Goal: Book appointment/travel/reservation

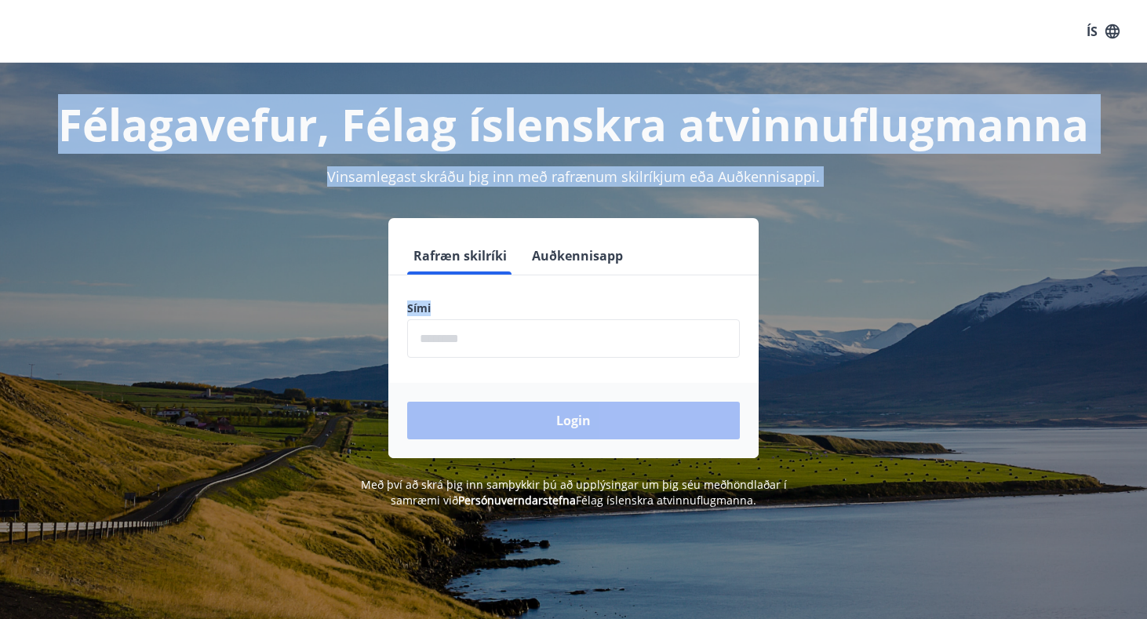
drag, startPoint x: 0, startPoint y: 0, endPoint x: 524, endPoint y: 332, distance: 620.3
click at [524, 332] on div "ÍS Félagavefur, Félag íslenskra atvinnuflugmanna Vinsamlegast skráðu þig inn me…" at bounding box center [573, 341] width 1147 height 682
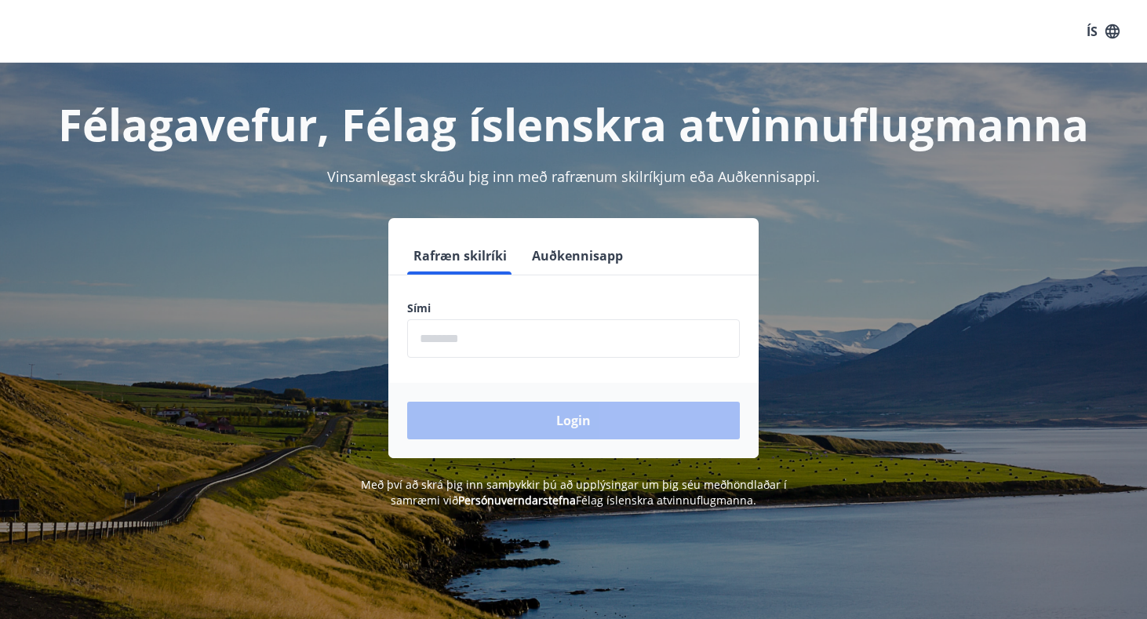
click at [524, 333] on input "phone" at bounding box center [573, 338] width 333 height 38
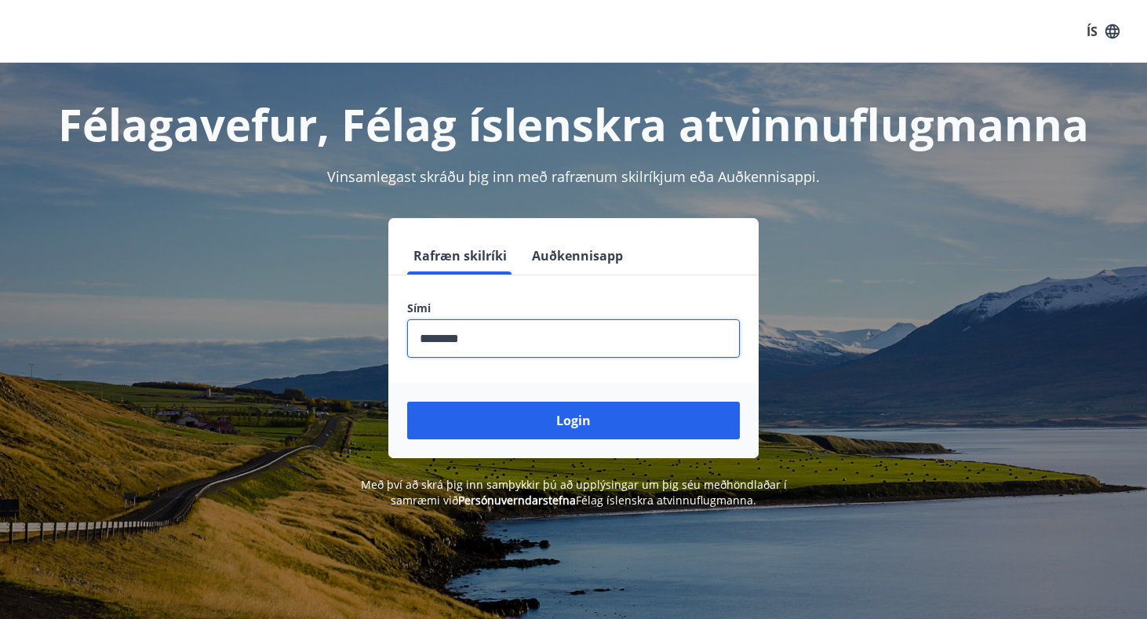
type input "********"
click at [574, 421] on button "Login" at bounding box center [573, 421] width 333 height 38
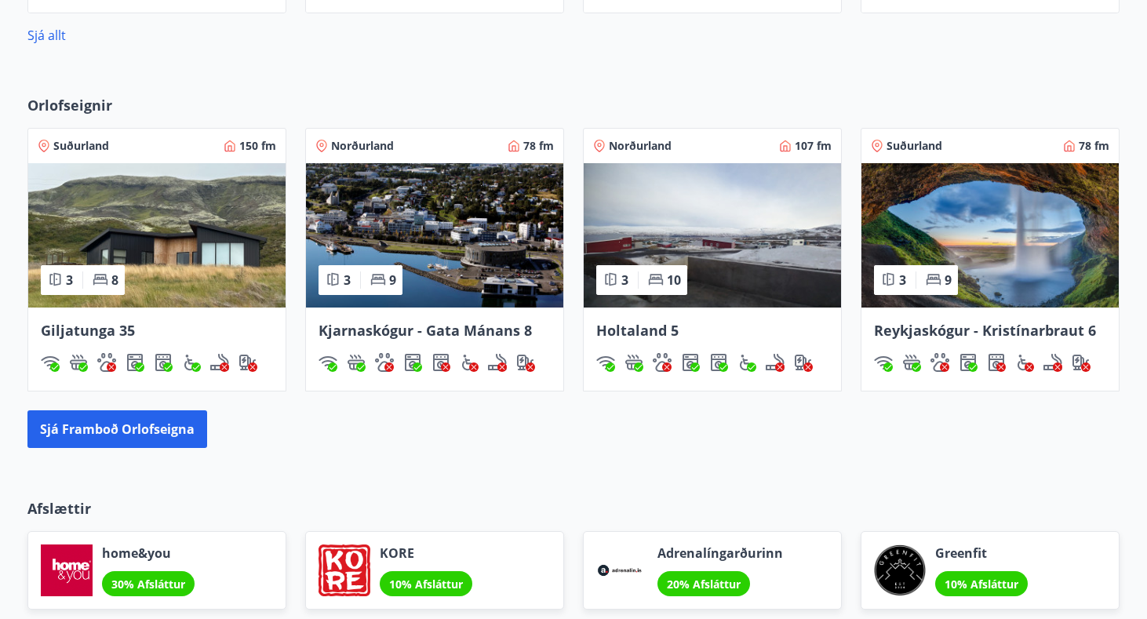
scroll to position [759, 0]
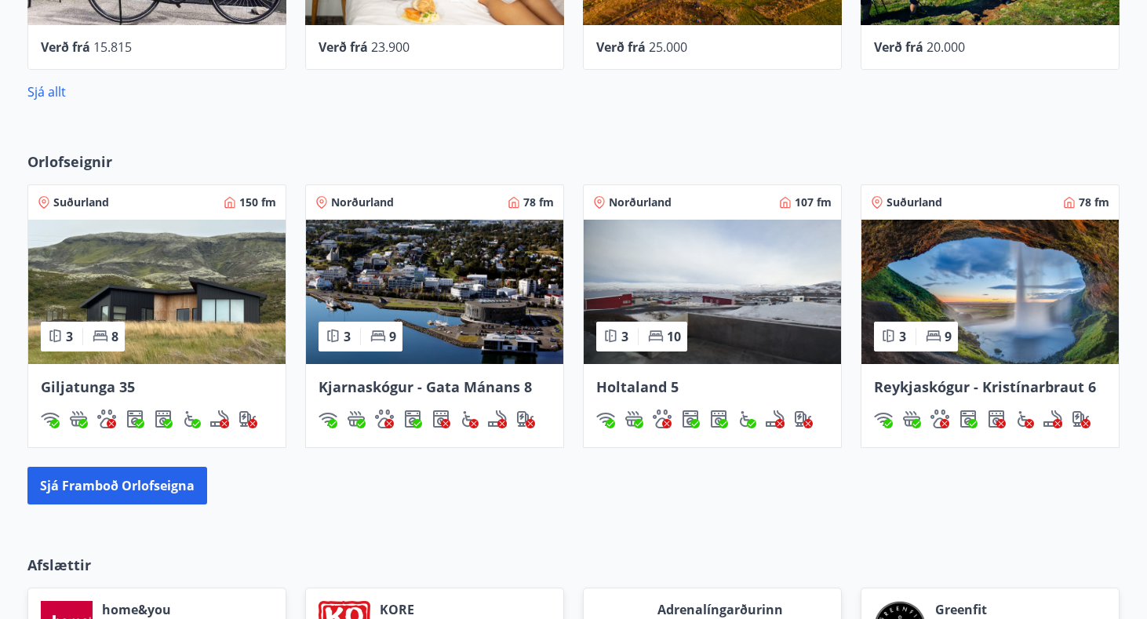
click at [1005, 281] on img at bounding box center [989, 292] width 257 height 144
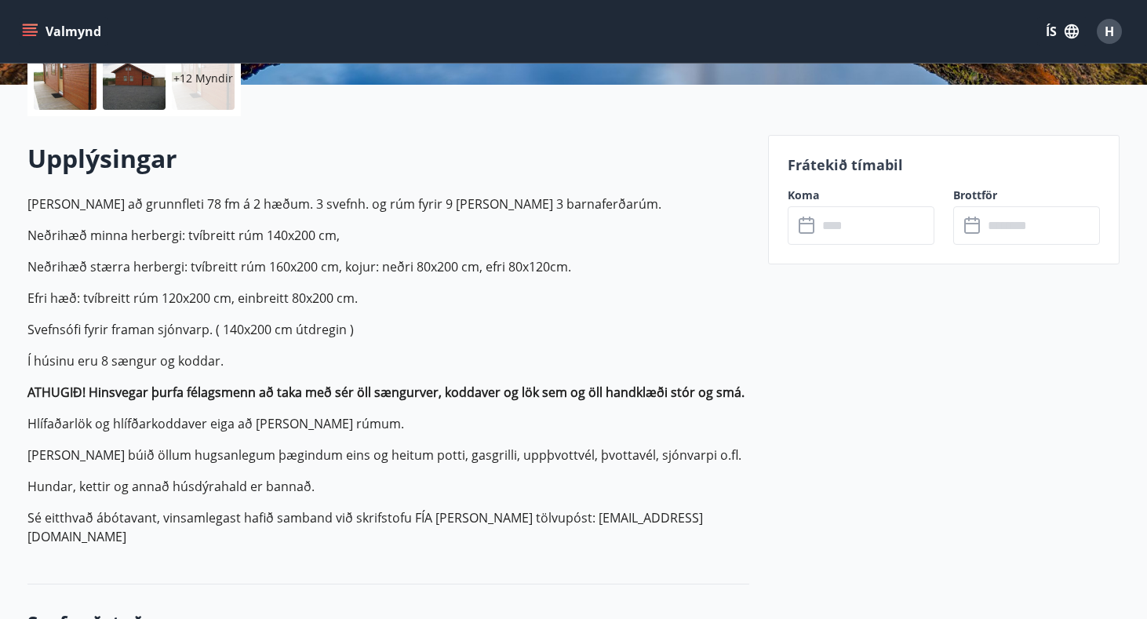
scroll to position [388, 0]
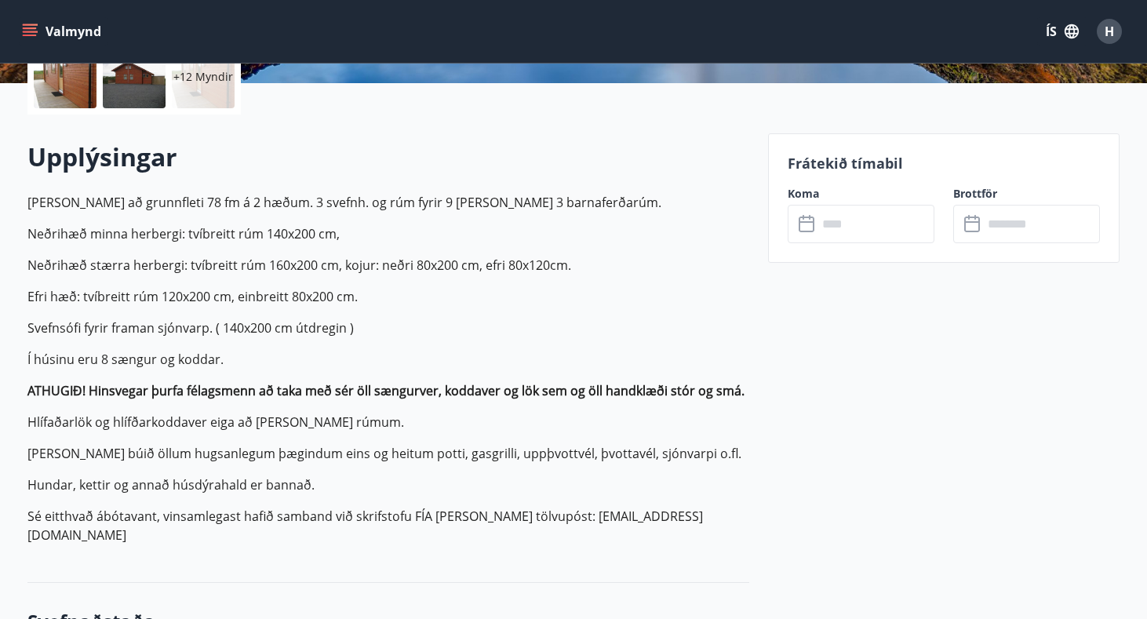
click at [812, 229] on icon at bounding box center [808, 224] width 19 height 19
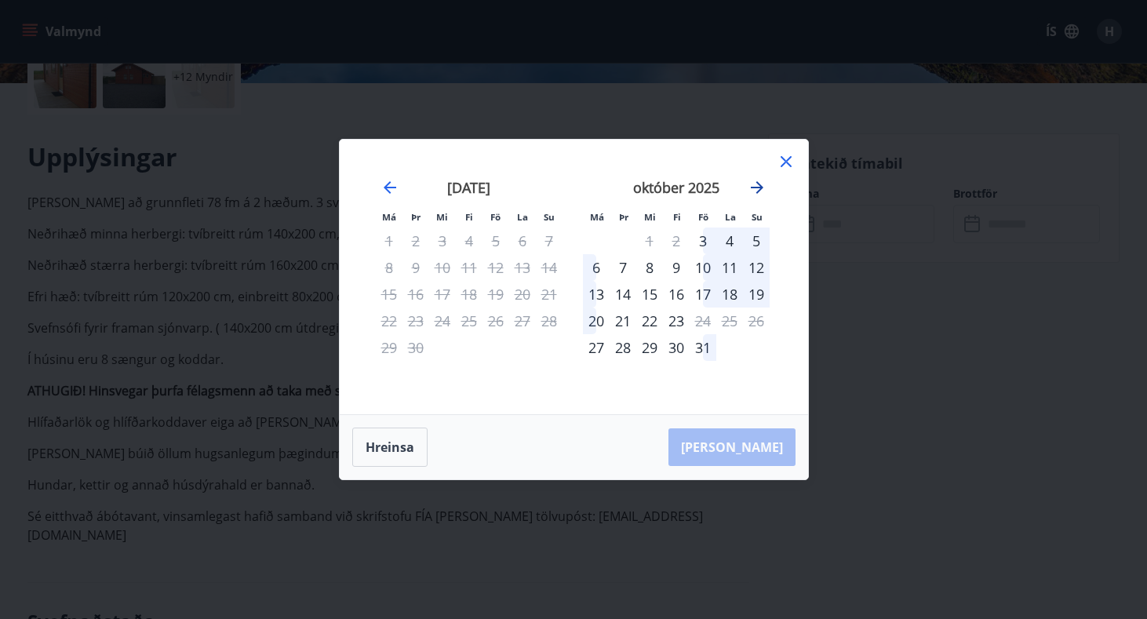
drag, startPoint x: 748, startPoint y: 250, endPoint x: 763, endPoint y: 190, distance: 62.0
click at [763, 190] on div "[DATE] 1 2 3 4 5 6 7 8 9 10 11 12 13 14 15 16 17 18 19 20 21 22 23 24 25 26 27 …" at bounding box center [574, 276] width 430 height 237
click at [755, 188] on icon "Move forward to switch to the next month." at bounding box center [757, 187] width 13 height 13
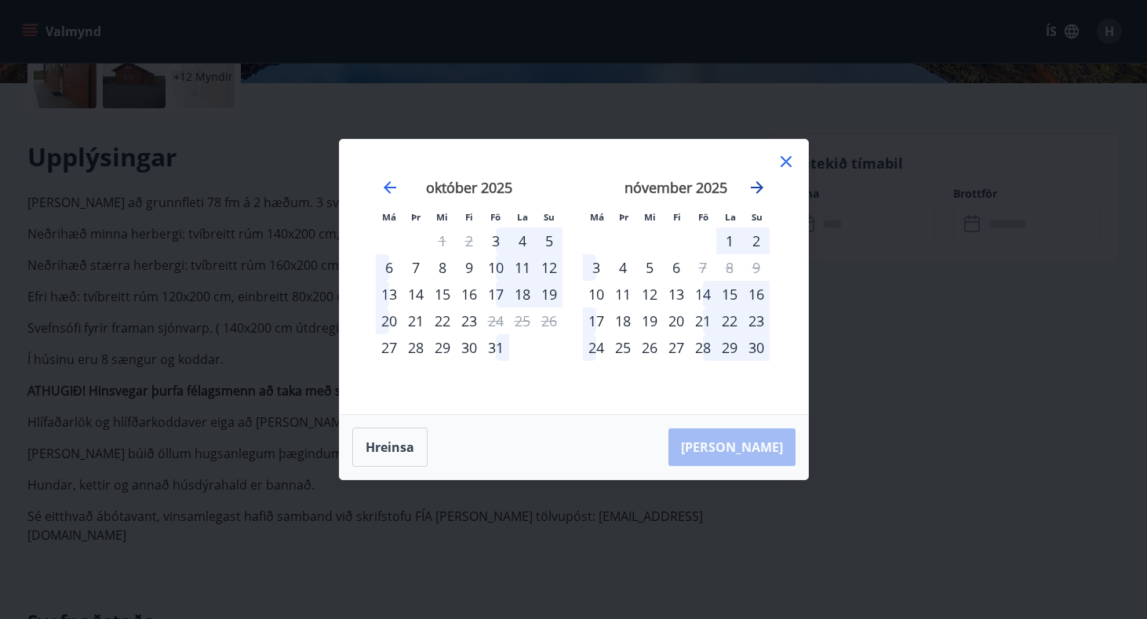
click at [755, 184] on icon "Move forward to switch to the next month." at bounding box center [757, 187] width 19 height 19
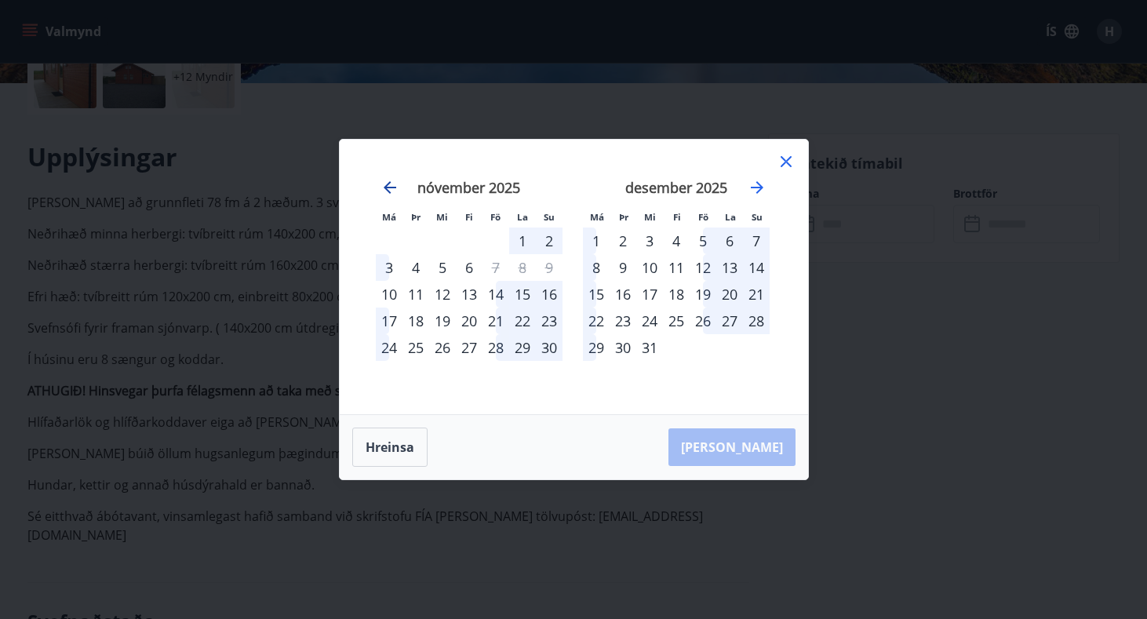
click at [388, 189] on icon "Move backward to switch to the previous month." at bounding box center [390, 187] width 19 height 19
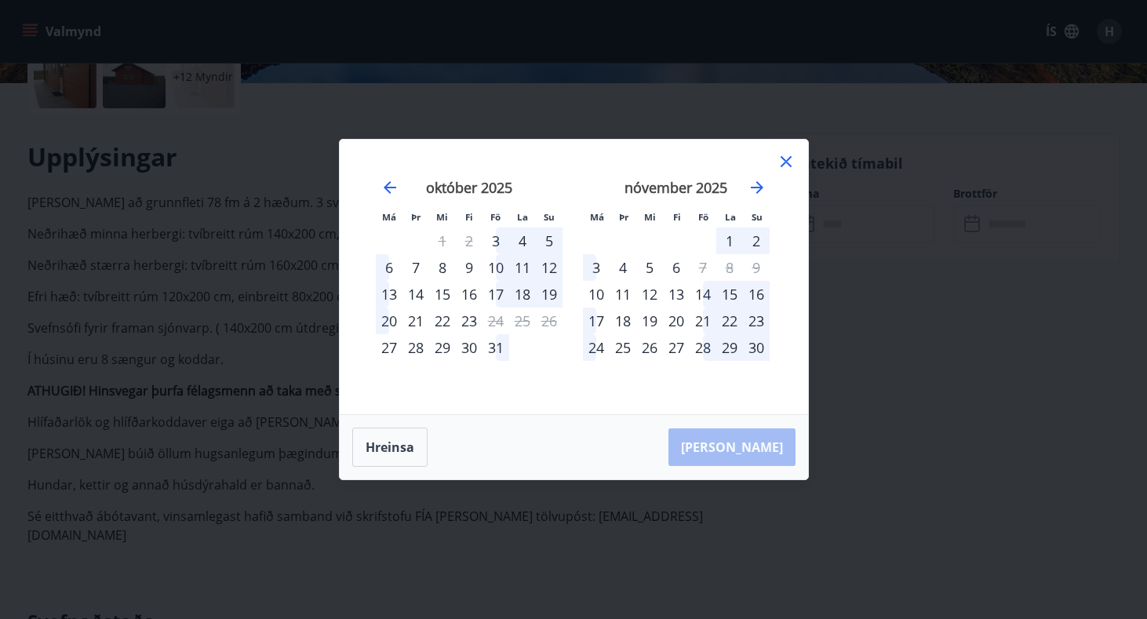
click at [705, 342] on div "28" at bounding box center [703, 347] width 27 height 27
click at [704, 353] on div "28" at bounding box center [703, 347] width 27 height 27
click at [703, 353] on div "28" at bounding box center [703, 347] width 27 height 27
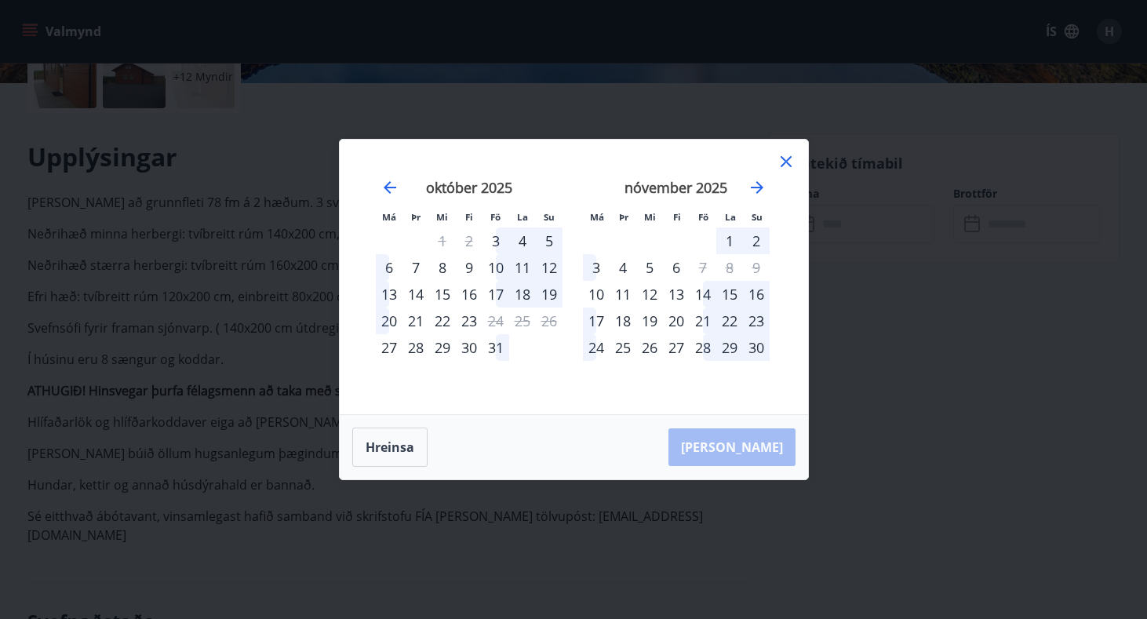
click at [681, 348] on div "27" at bounding box center [676, 347] width 27 height 27
click at [623, 319] on div "18" at bounding box center [623, 321] width 27 height 27
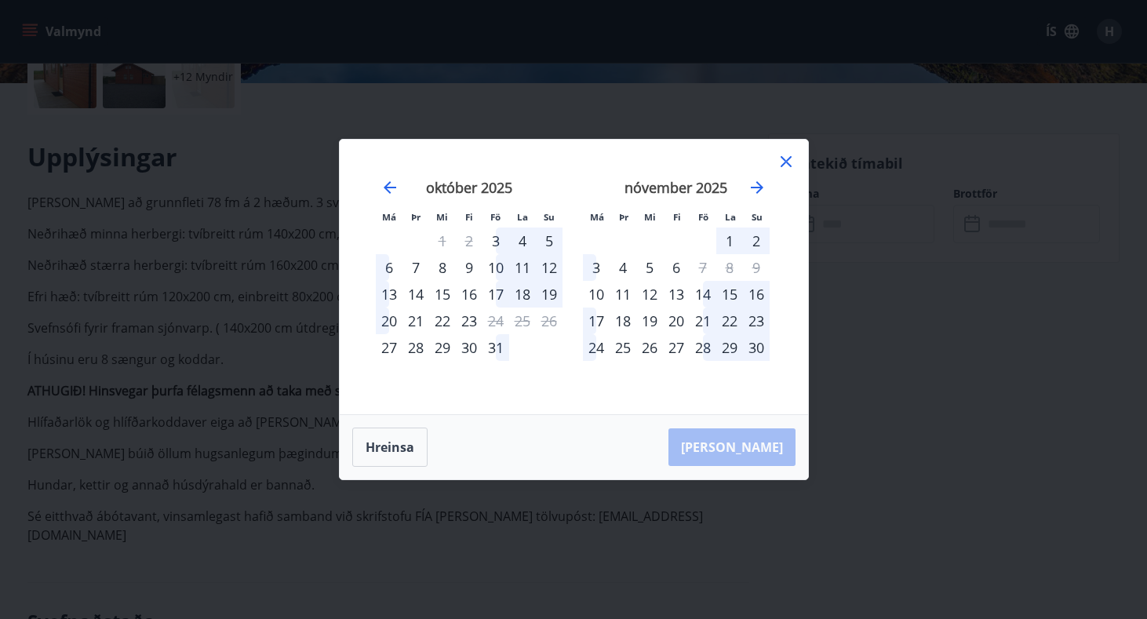
click at [623, 319] on div "18" at bounding box center [623, 321] width 27 height 27
click at [782, 161] on icon at bounding box center [786, 161] width 19 height 19
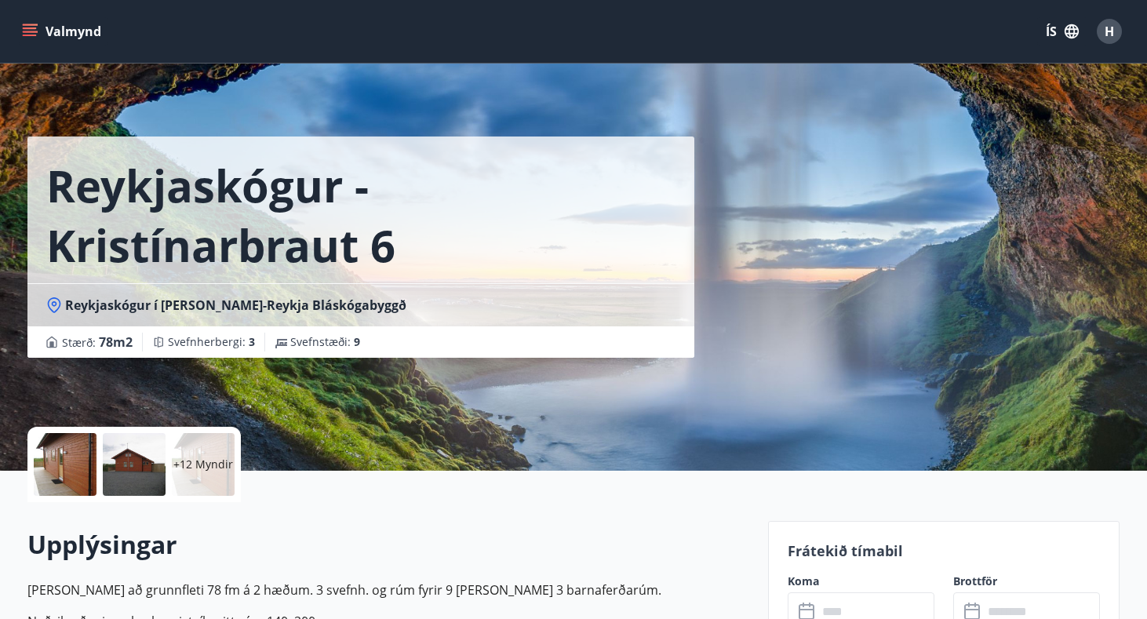
scroll to position [0, 0]
click at [35, 31] on icon "menu" at bounding box center [30, 32] width 16 height 16
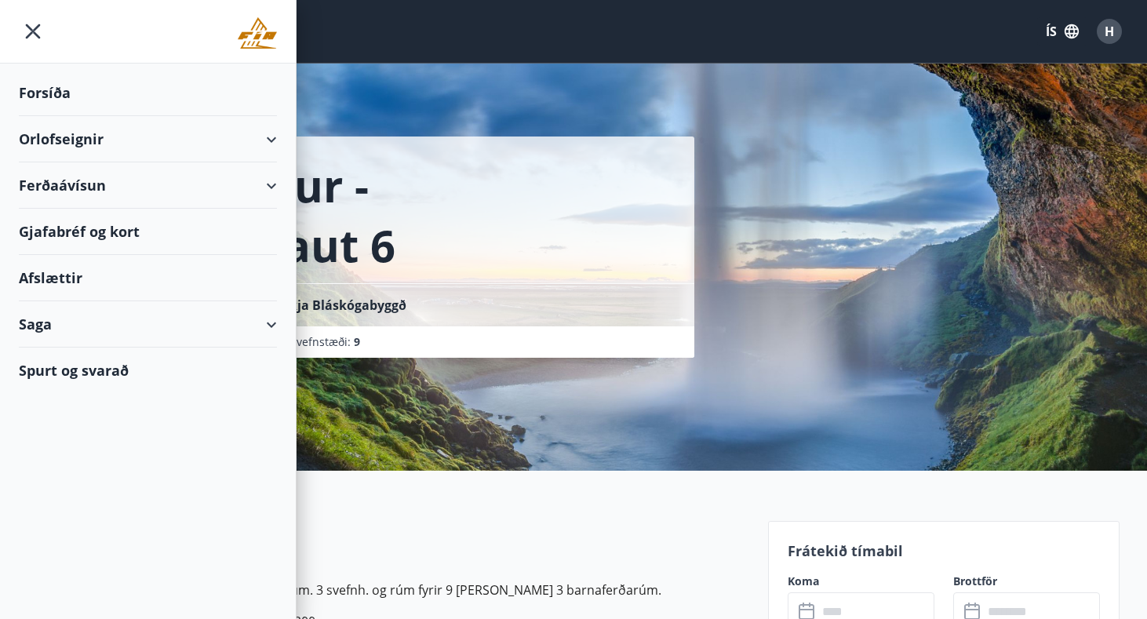
click at [69, 136] on div "Orlofseignir" at bounding box center [148, 139] width 258 height 46
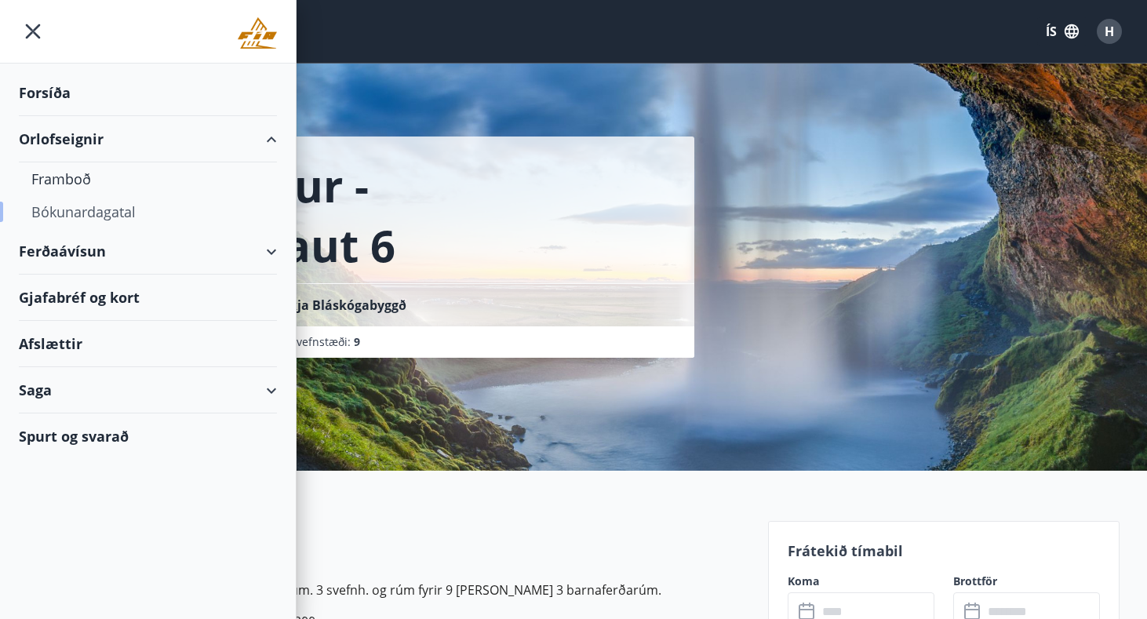
click at [89, 217] on div "Bókunardagatal" at bounding box center [147, 211] width 233 height 33
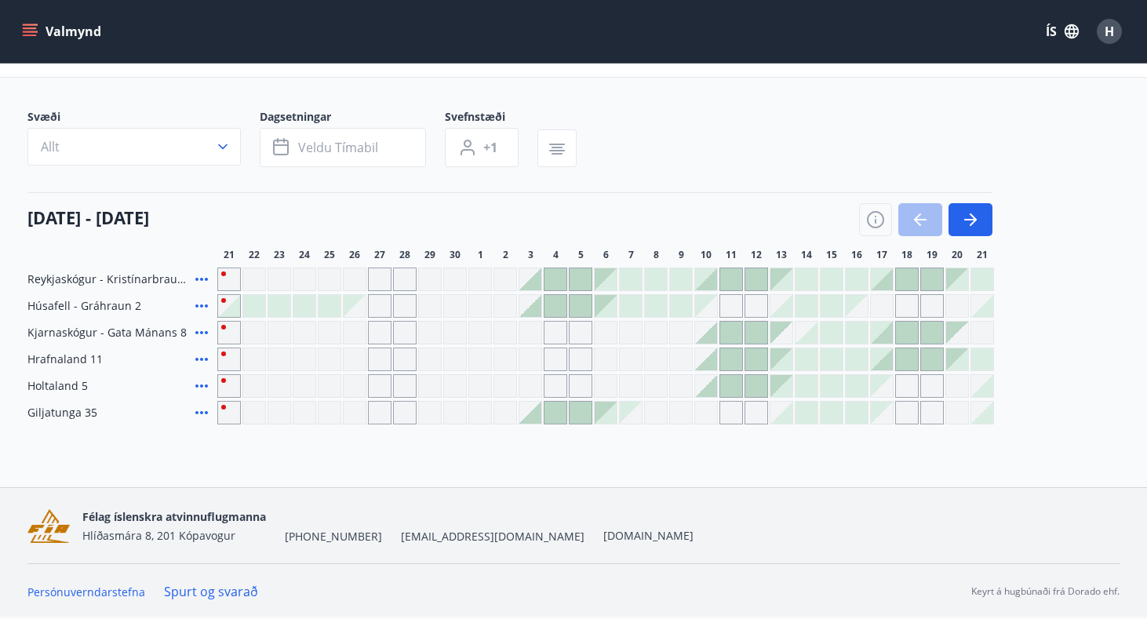
scroll to position [74, 0]
click at [959, 220] on button "button" at bounding box center [971, 219] width 44 height 33
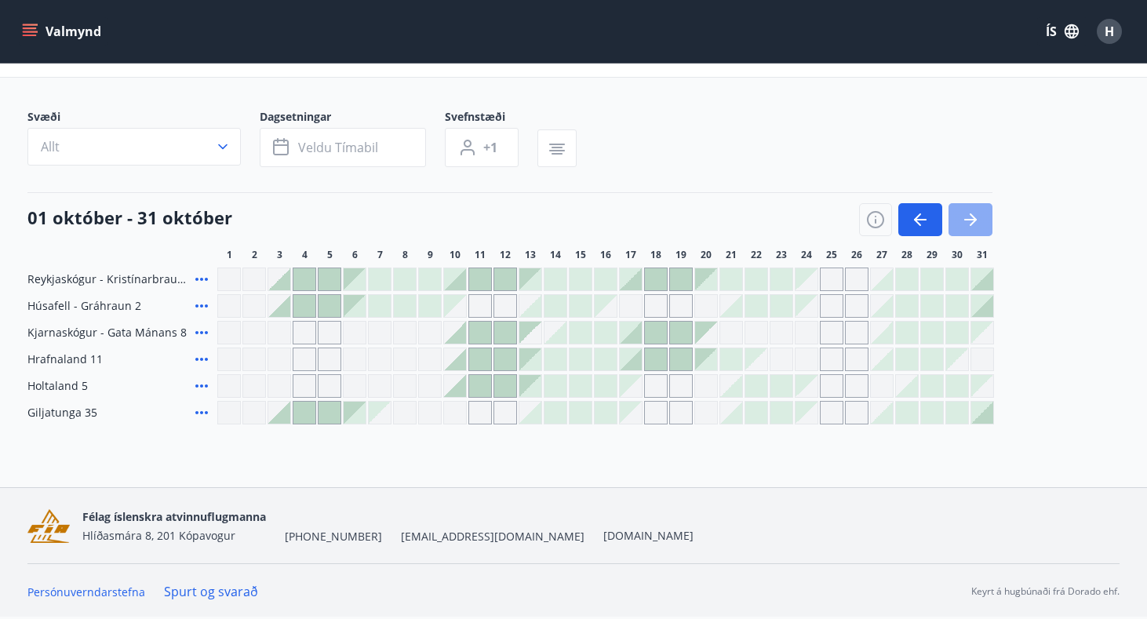
click at [959, 214] on button "button" at bounding box center [971, 219] width 44 height 33
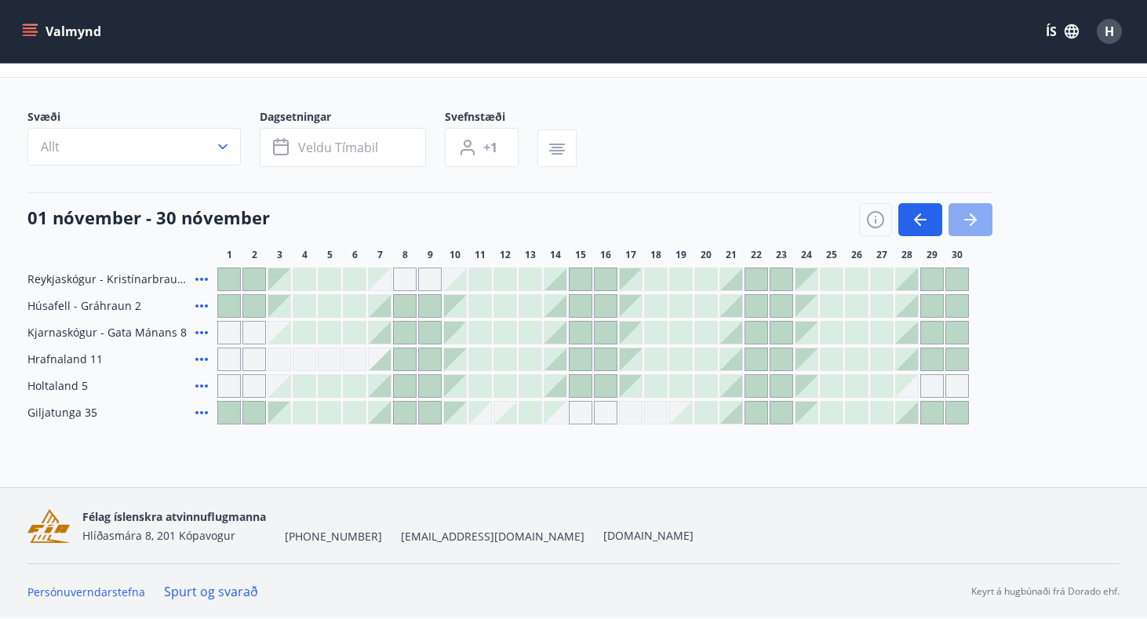
click at [959, 214] on button "button" at bounding box center [971, 219] width 44 height 33
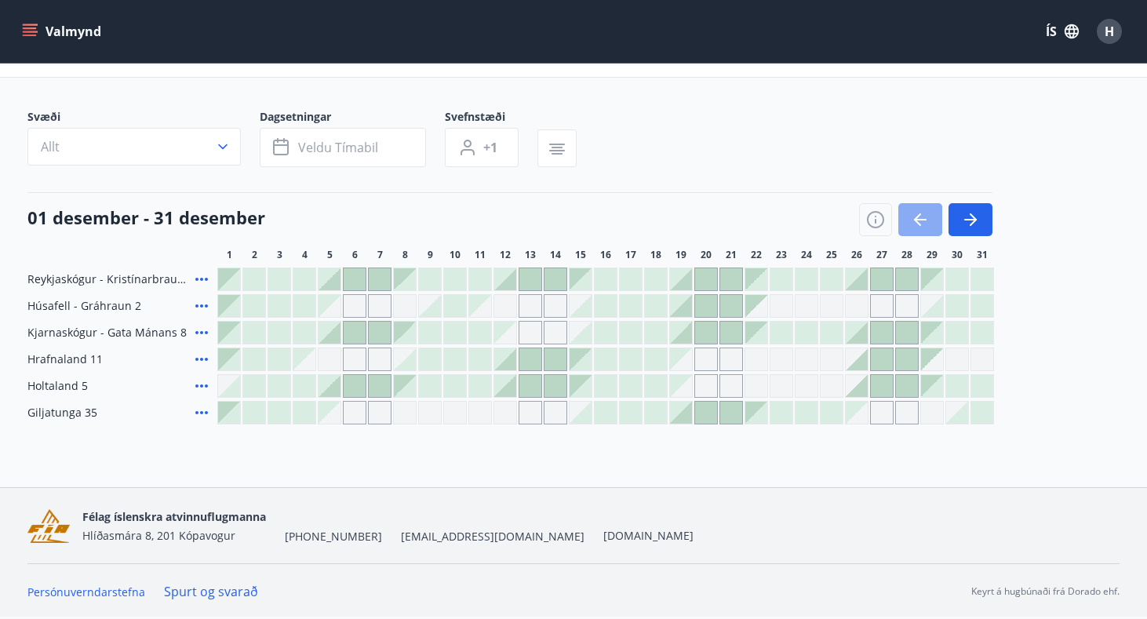
click at [926, 213] on icon "button" at bounding box center [920, 219] width 19 height 19
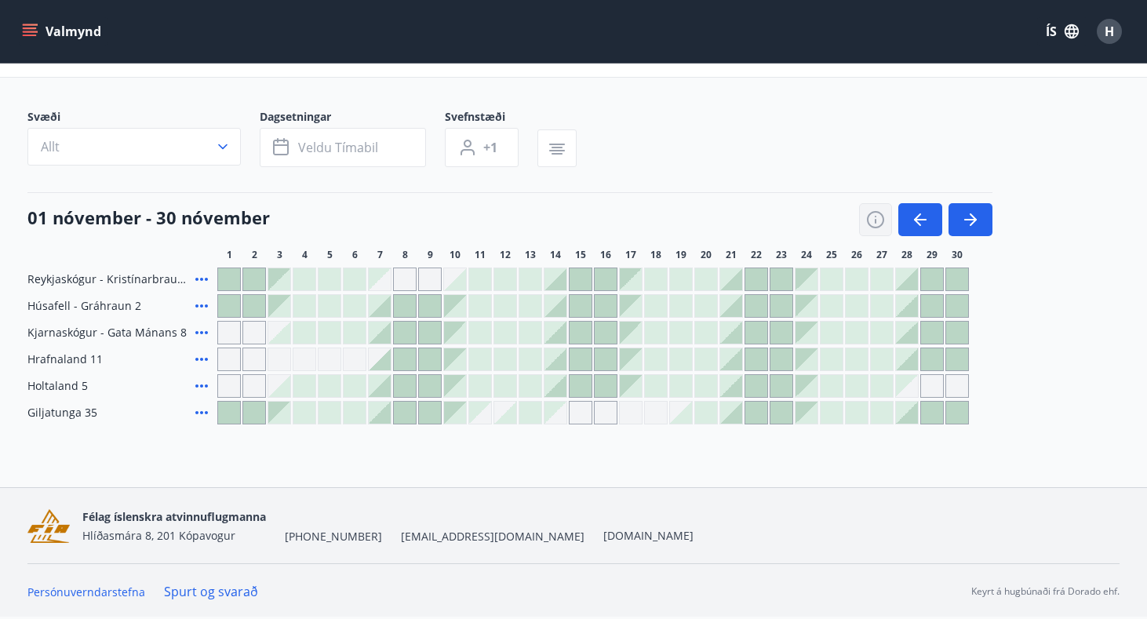
click at [872, 219] on icon "button" at bounding box center [875, 219] width 19 height 19
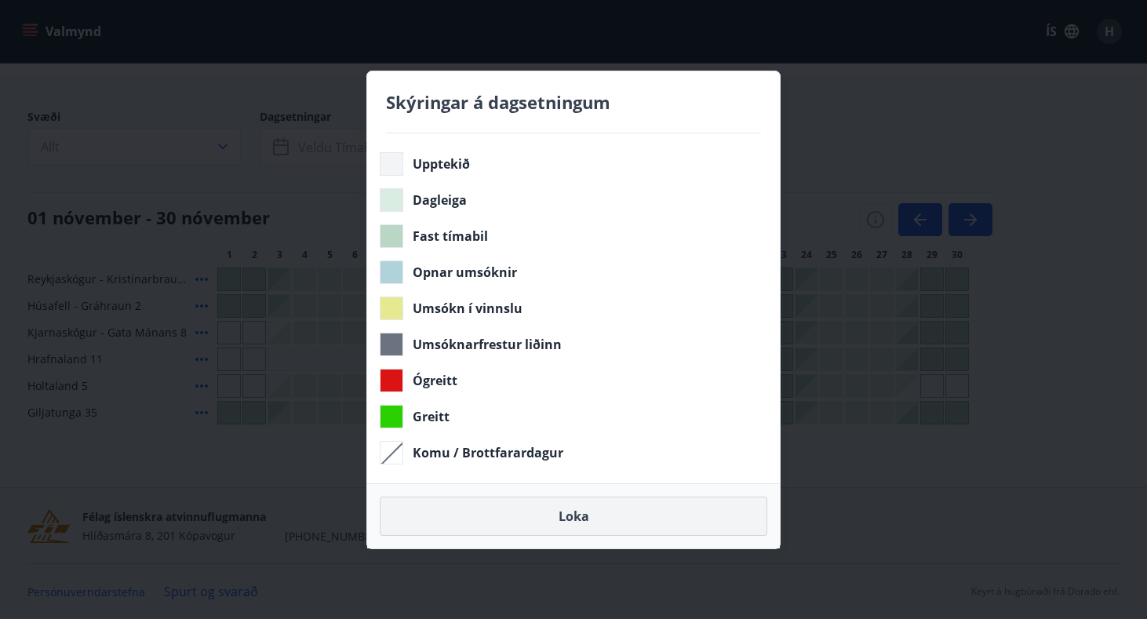
click at [575, 511] on button "Loka" at bounding box center [574, 516] width 388 height 39
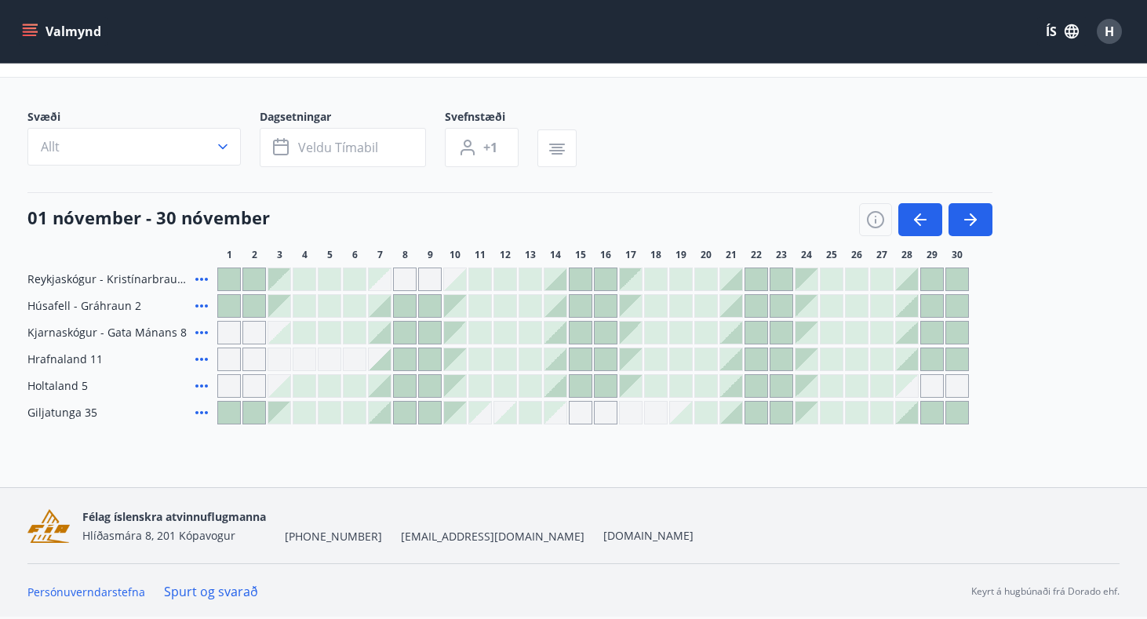
click at [915, 275] on div at bounding box center [907, 279] width 22 height 22
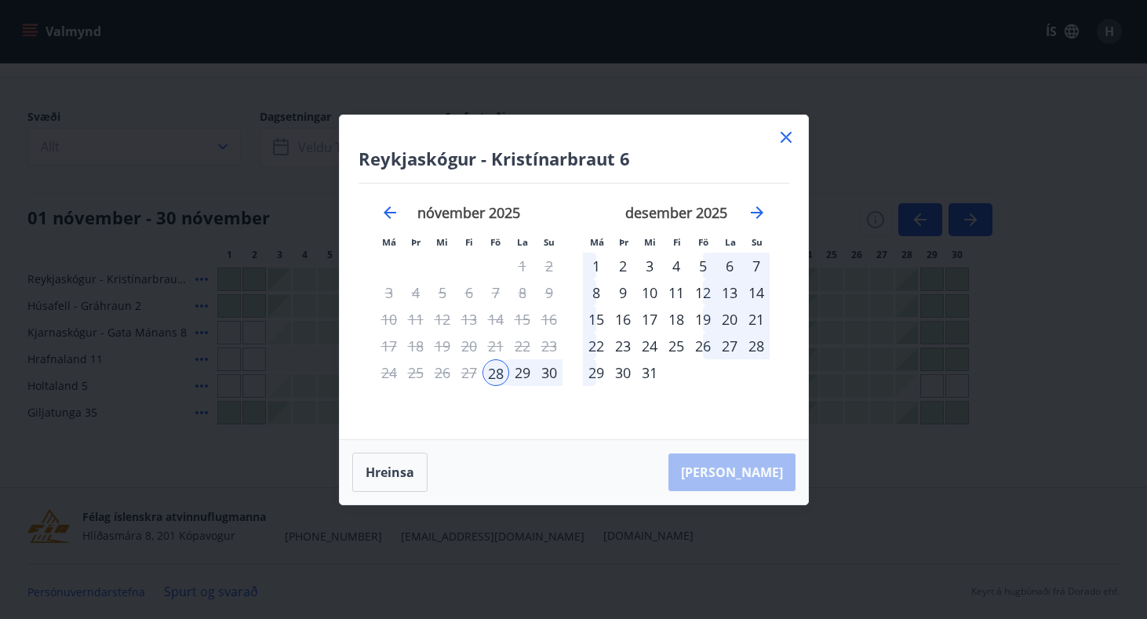
click at [703, 258] on div "5" at bounding box center [703, 266] width 27 height 27
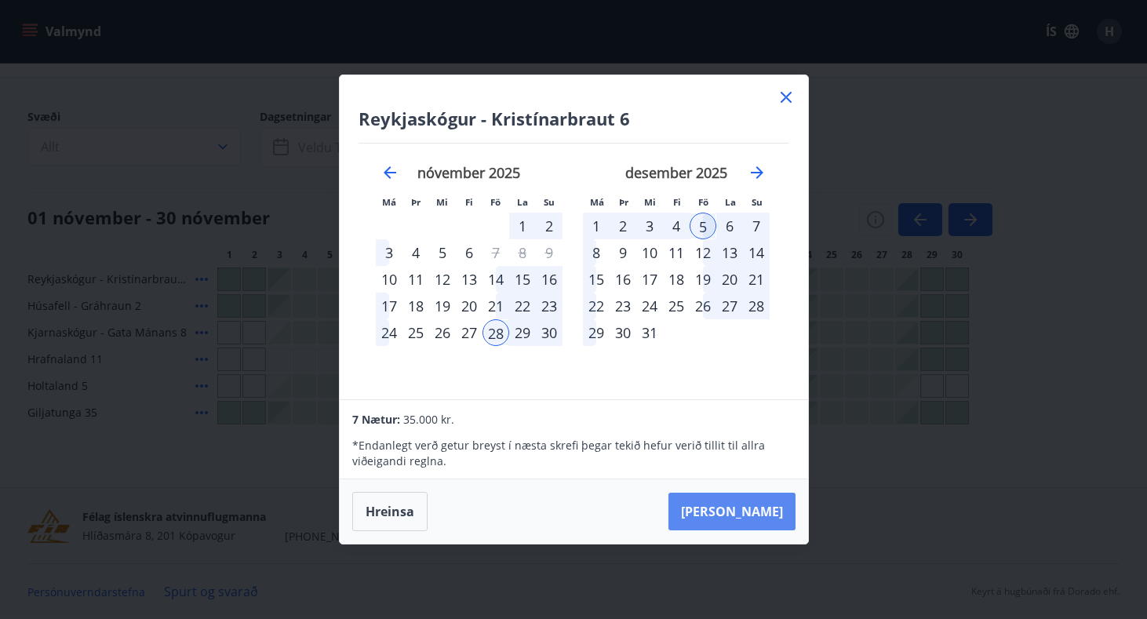
click at [750, 519] on button "[PERSON_NAME]" at bounding box center [731, 512] width 127 height 38
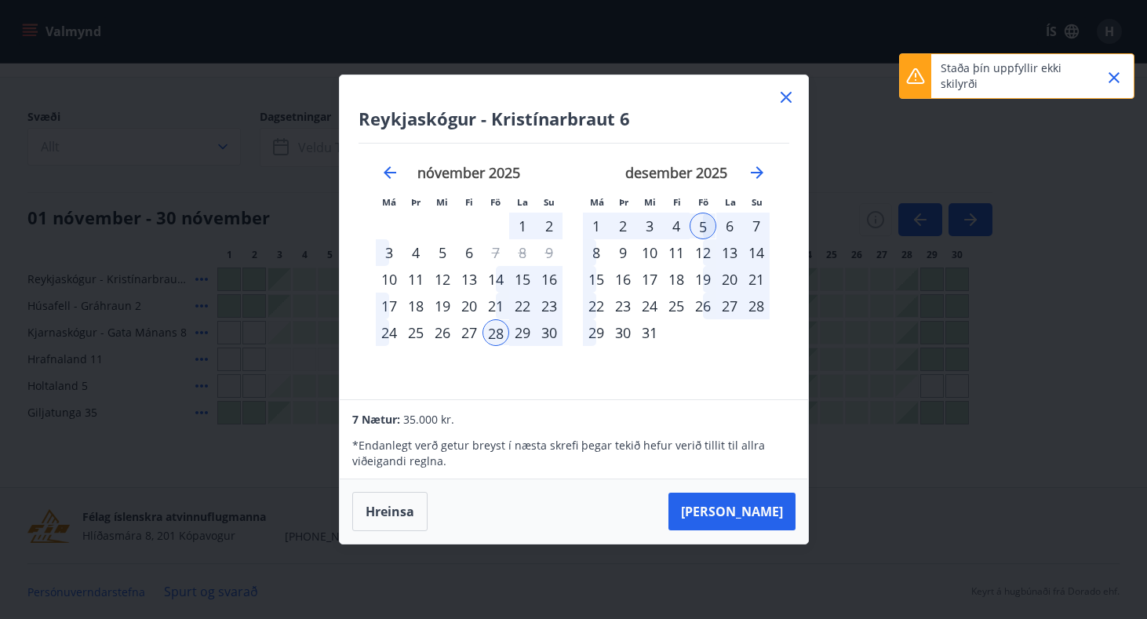
click at [1109, 83] on icon "Close" at bounding box center [1114, 77] width 19 height 19
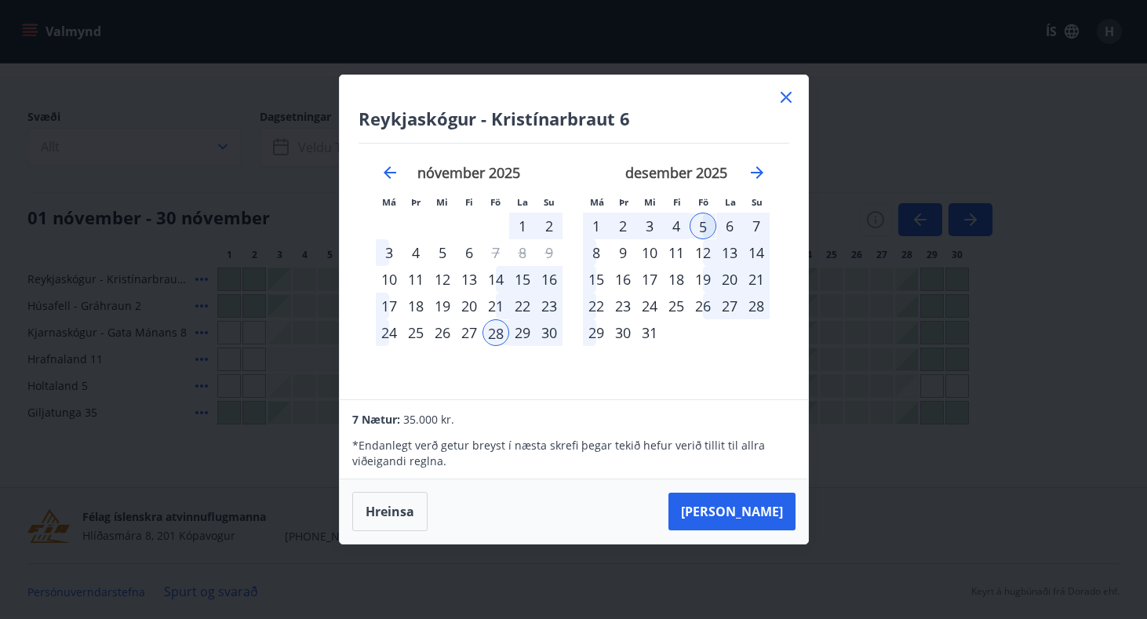
click at [789, 100] on icon at bounding box center [786, 97] width 19 height 19
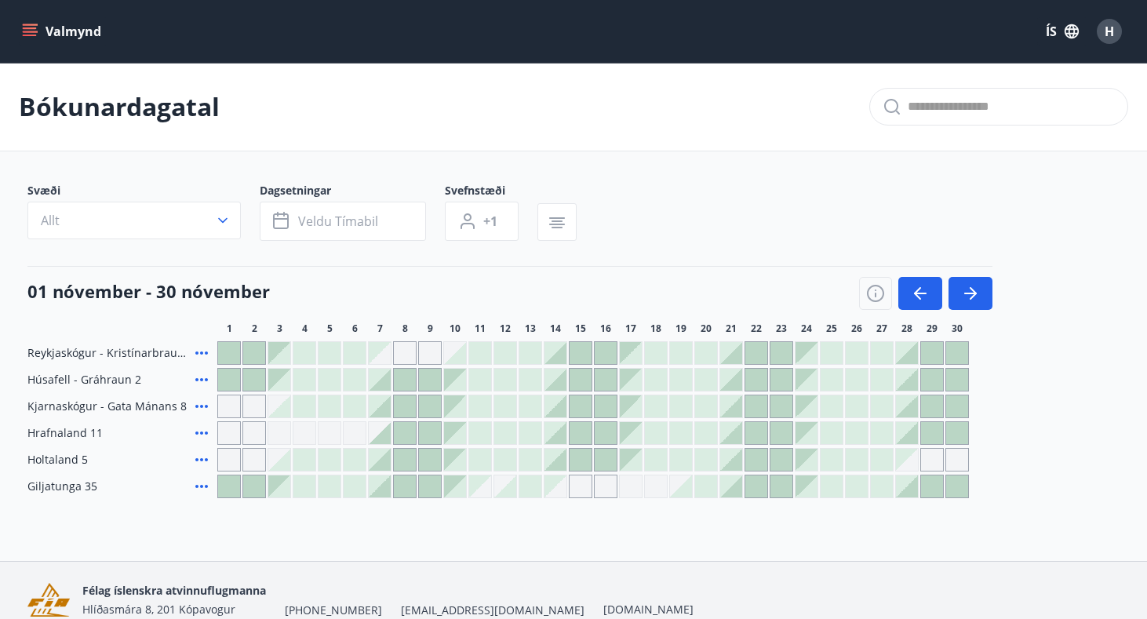
scroll to position [0, 0]
click at [559, 223] on icon "button" at bounding box center [557, 222] width 19 height 19
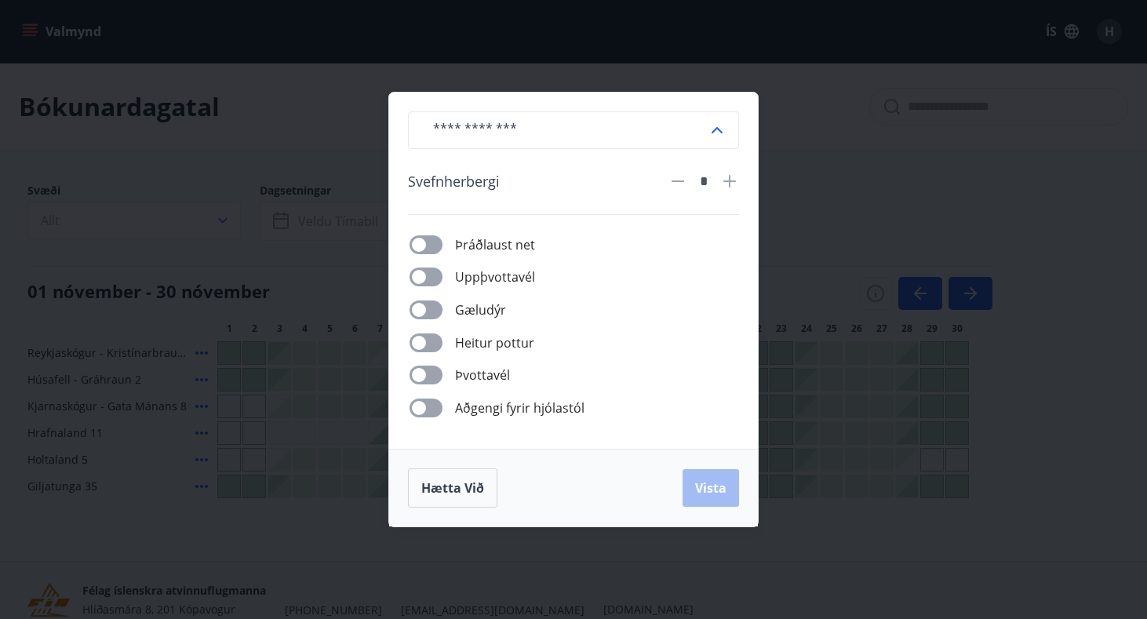
click at [761, 126] on div "​ [PERSON_NAME] * Þráðlaust net Uppþvottavél Gæludýr [PERSON_NAME] pottur Þvott…" at bounding box center [573, 309] width 1147 height 619
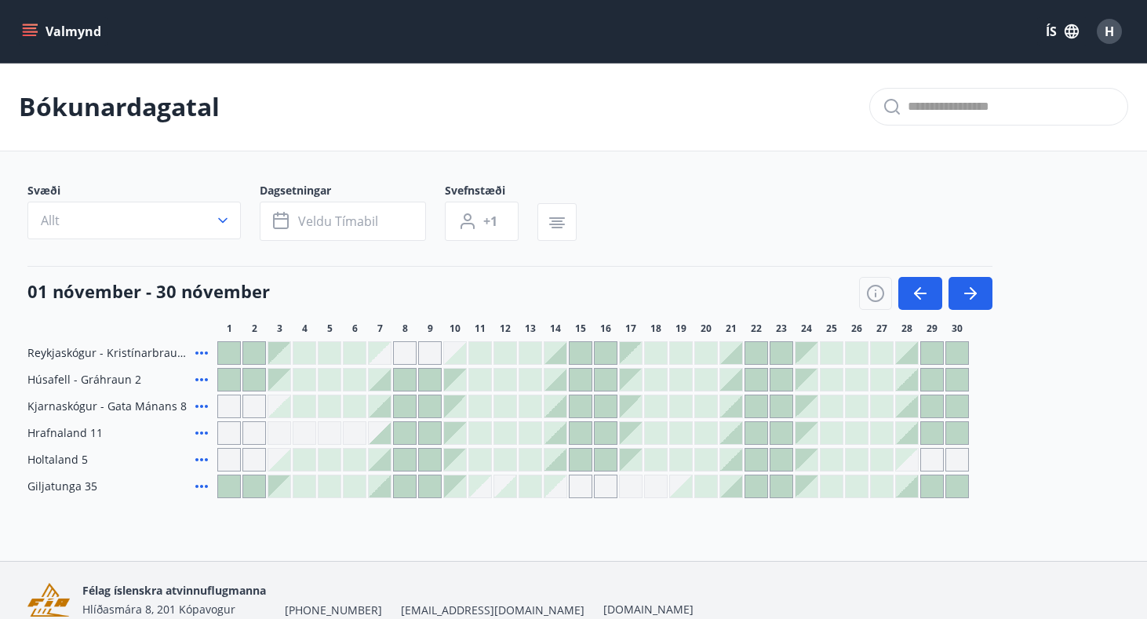
click at [224, 402] on div "Gráir dagar eru ekki bókanlegir" at bounding box center [229, 407] width 24 height 24
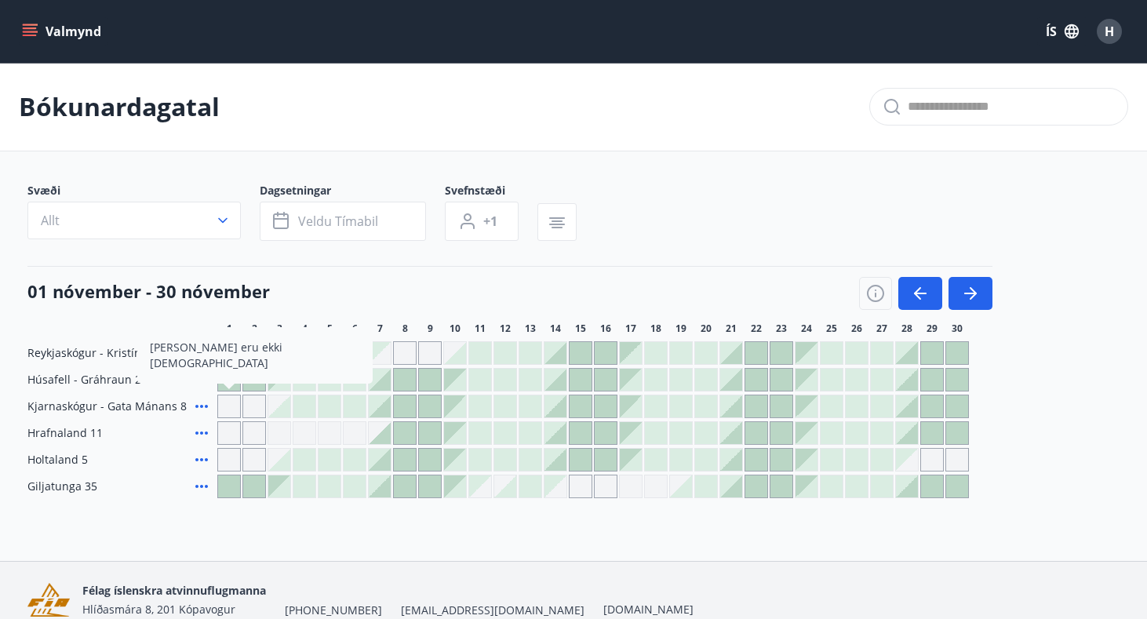
click at [677, 176] on main "Bókunardagatal Svæði Allt Dagsetningar Veldu tímabil Svefnstæði +1 [DATE] - [DA…" at bounding box center [573, 280] width 1147 height 435
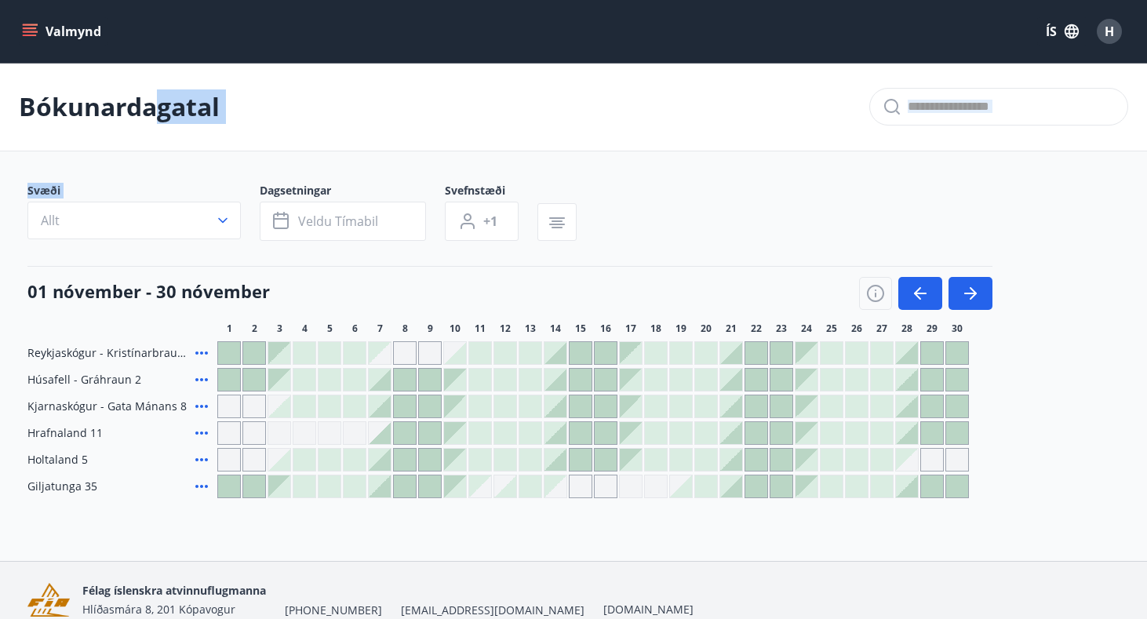
drag, startPoint x: 104, startPoint y: 124, endPoint x: 2, endPoint y: 231, distance: 148.2
click at [2, 231] on main "Bókunardagatal Svæði Allt Dagsetningar Veldu tímabil Svefnstæði +1 [DATE] - [DA…" at bounding box center [573, 280] width 1147 height 435
click at [919, 297] on icon "button" at bounding box center [917, 293] width 7 height 13
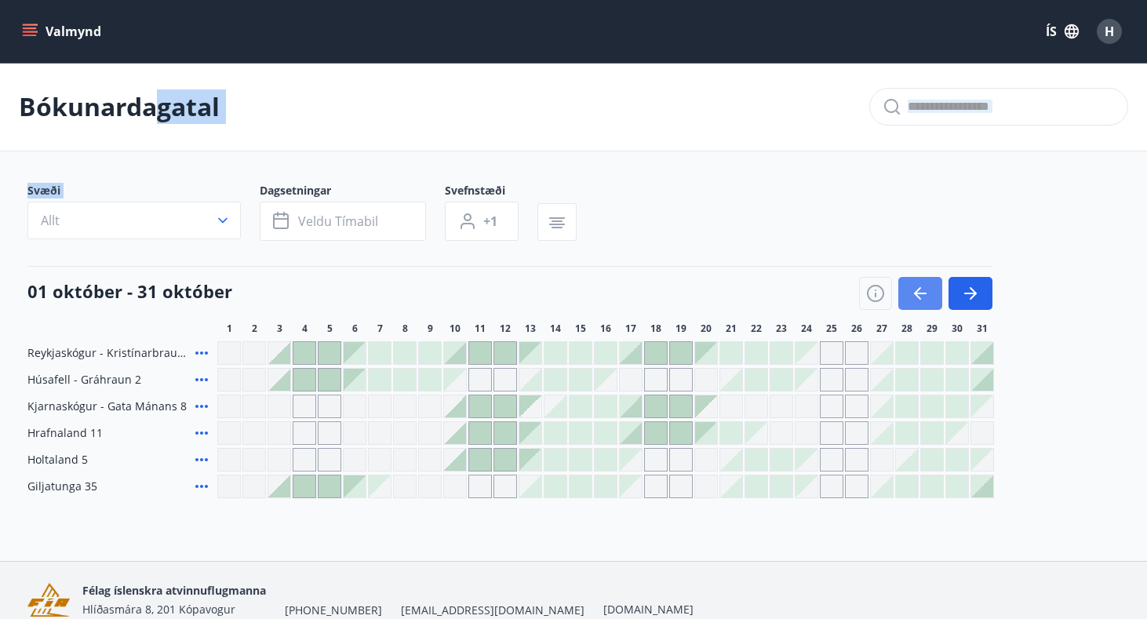
click at [919, 297] on icon "button" at bounding box center [917, 293] width 7 height 13
click at [919, 297] on div at bounding box center [925, 293] width 133 height 33
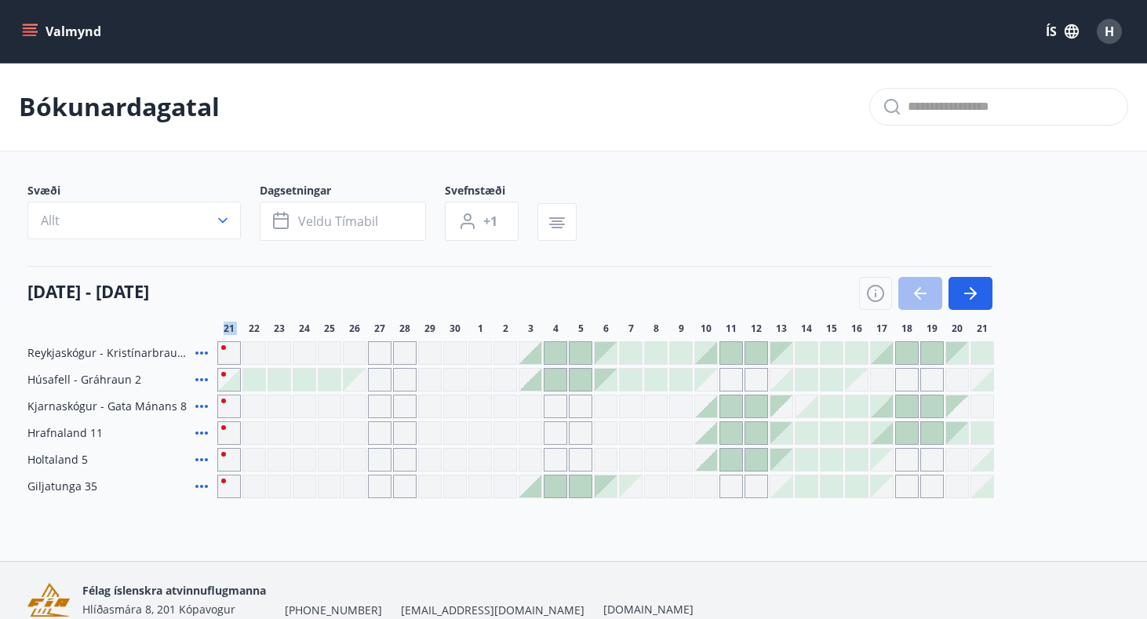
click at [919, 297] on div at bounding box center [925, 293] width 133 height 33
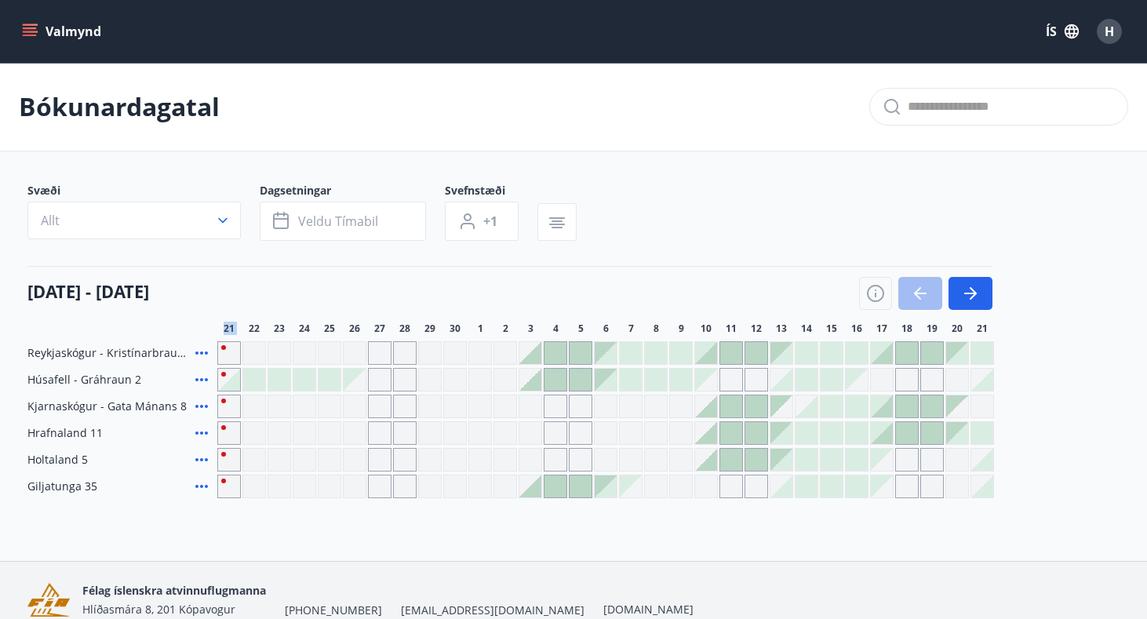
click at [919, 297] on div at bounding box center [925, 293] width 133 height 33
click at [409, 425] on div "Gráir dagar eru ekki bókanlegir" at bounding box center [405, 433] width 24 height 24
click at [408, 421] on div "Gráir dagar eru ekki bókanlegir" at bounding box center [405, 433] width 24 height 24
drag, startPoint x: 407, startPoint y: 422, endPoint x: 405, endPoint y: 410, distance: 12.0
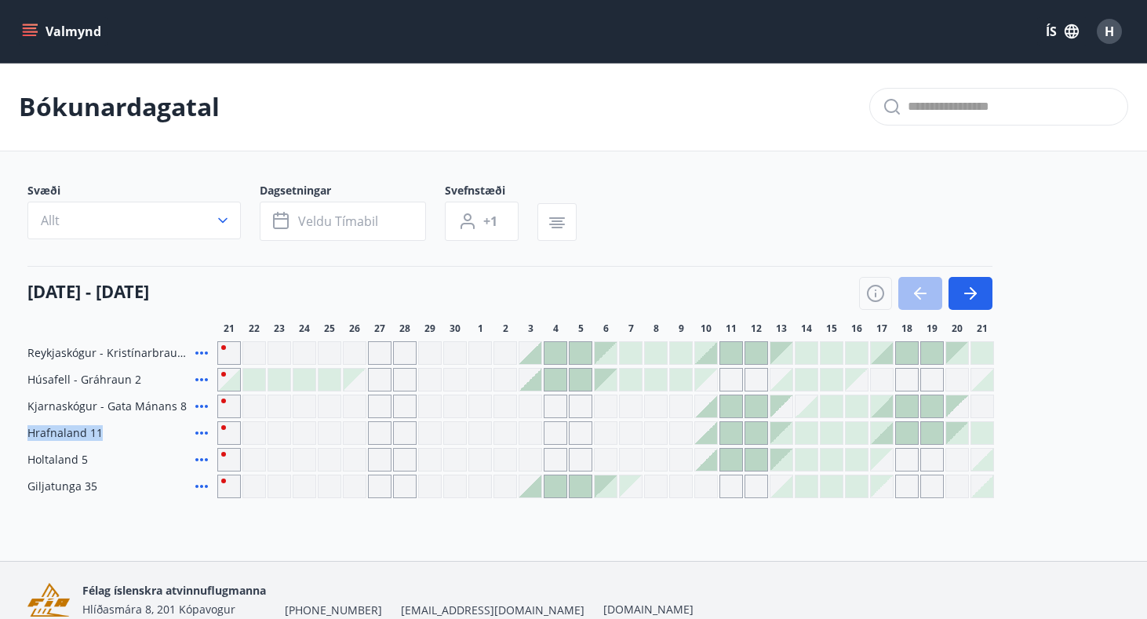
click at [403, 411] on div "Reykjaskógur - Kristínarbraut 6 Húsafell - Gráhraun 2 Kjarnaskógur - Gata Mánan…" at bounding box center [573, 419] width 1092 height 157
click at [405, 410] on div "Gráir dagar eru ekki bókanlegir" at bounding box center [405, 407] width 24 height 24
click at [532, 288] on div "[DATE] - [DATE]" at bounding box center [509, 288] width 965 height 44
click at [987, 285] on button "button" at bounding box center [971, 293] width 44 height 33
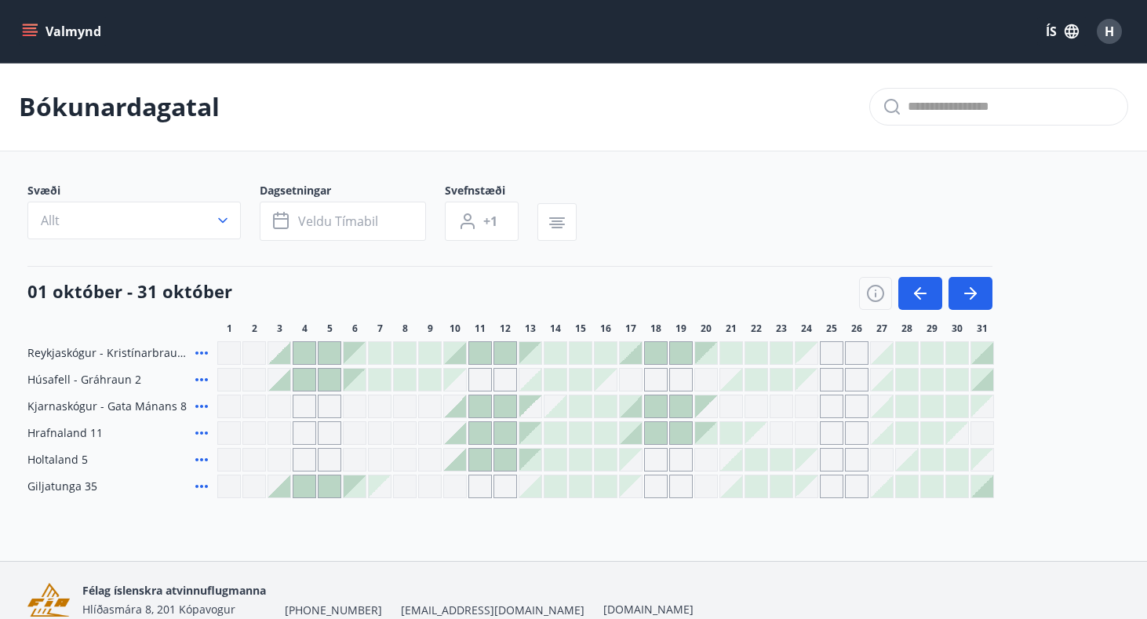
click at [29, 24] on icon "menu" at bounding box center [31, 25] width 17 height 2
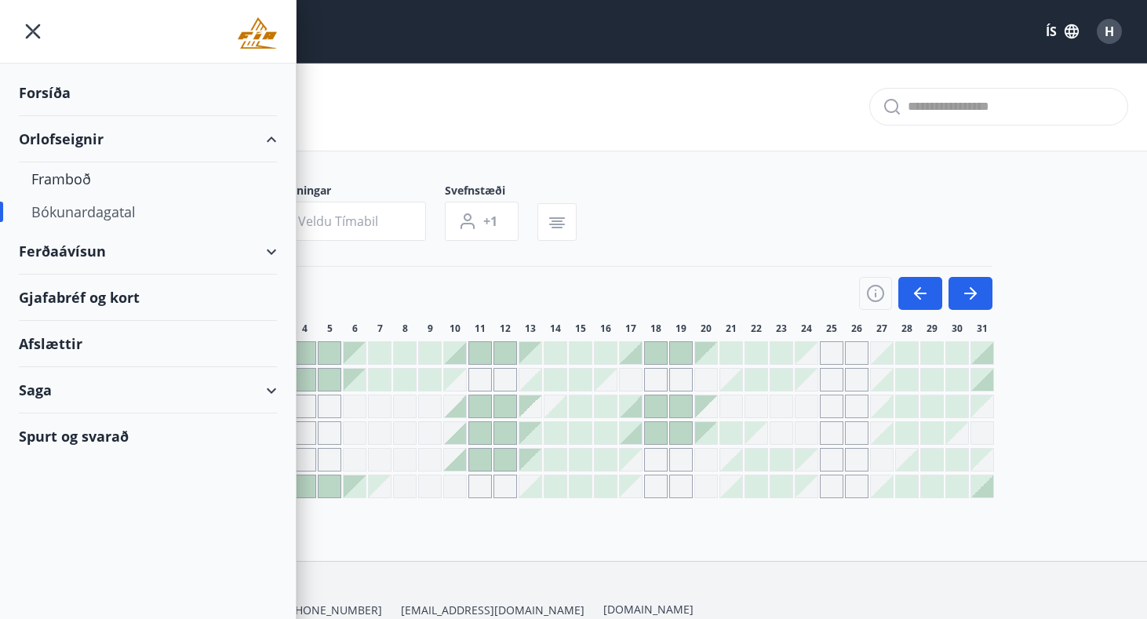
click at [66, 357] on div "Afslættir" at bounding box center [148, 344] width 258 height 46
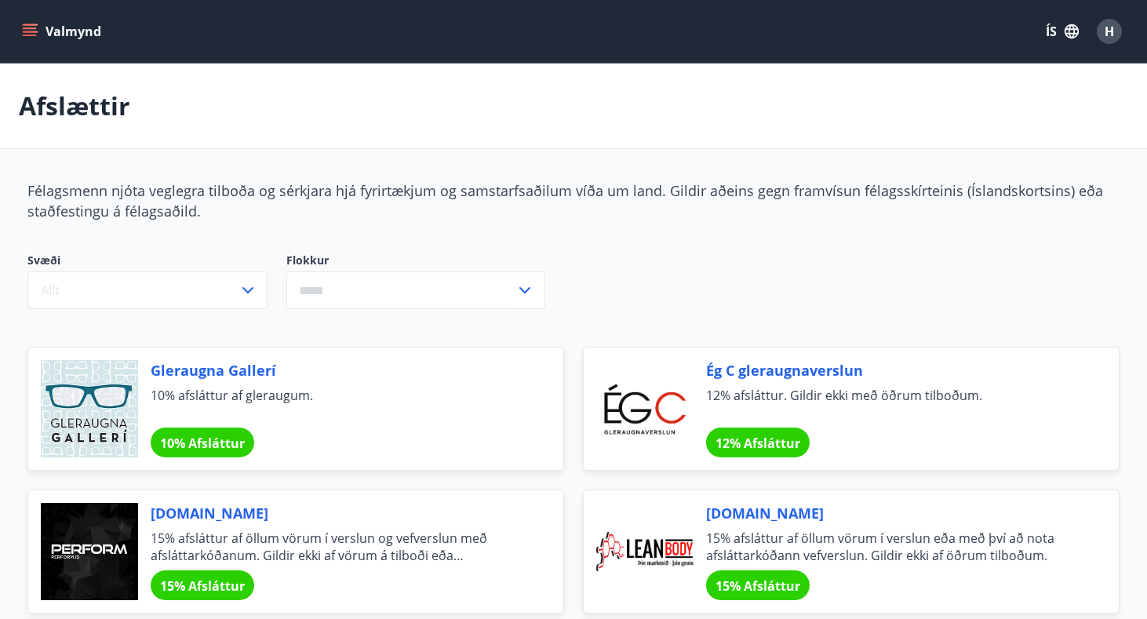
click at [30, 31] on icon "menu" at bounding box center [31, 32] width 17 height 2
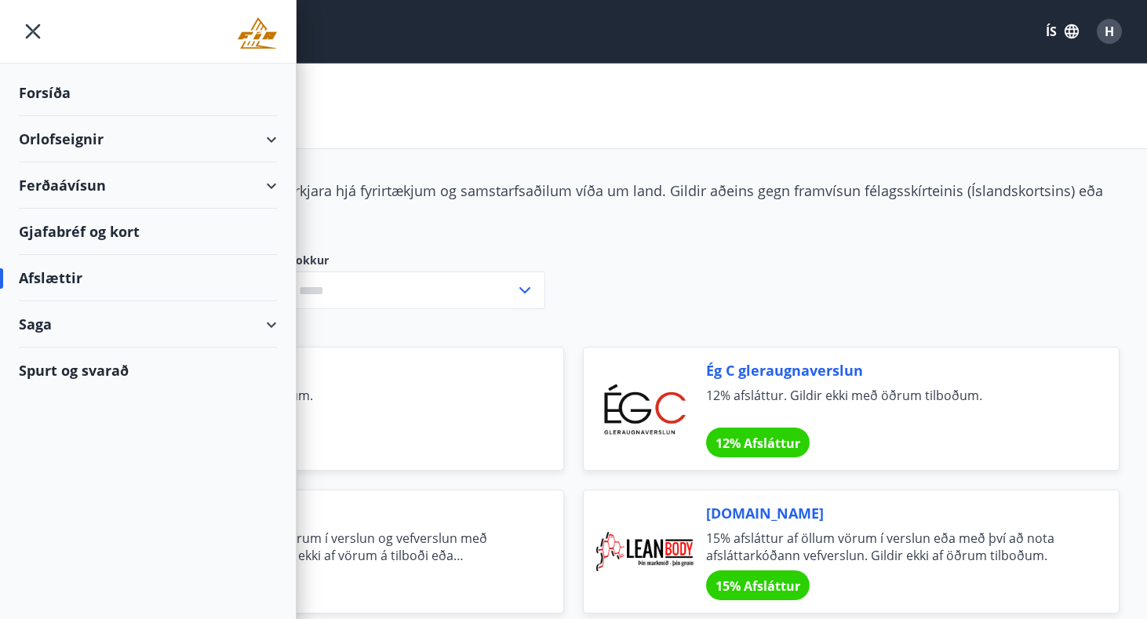
drag, startPoint x: 30, startPoint y: 31, endPoint x: 118, endPoint y: 371, distance: 350.9
click at [118, 371] on div "Forsíða Orlofseignir Ferðaávísun Gjafabréf [PERSON_NAME] Afslættir [PERSON_NAME…" at bounding box center [148, 309] width 297 height 619
click at [118, 371] on div "Spurt og svarað" at bounding box center [148, 371] width 258 height 46
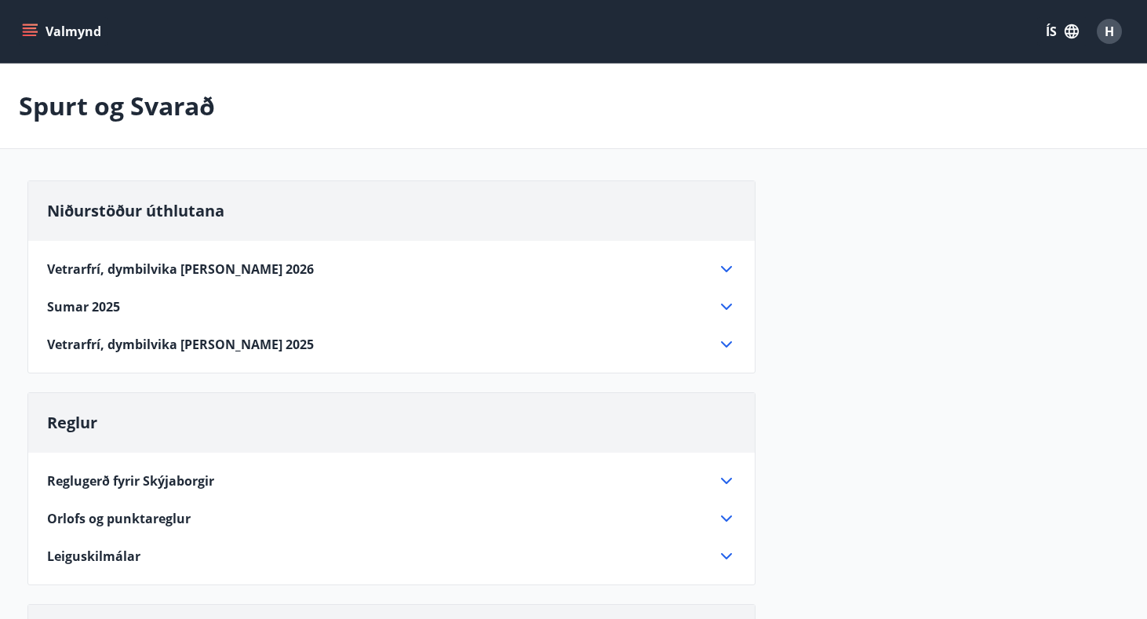
click at [725, 271] on icon at bounding box center [726, 269] width 11 height 6
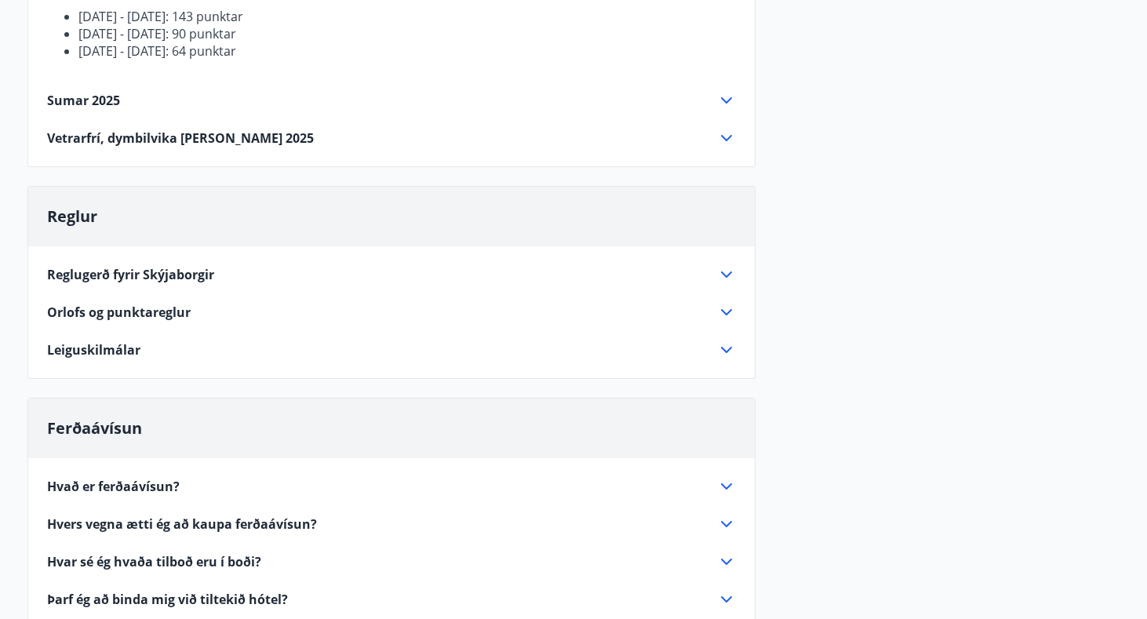
scroll to position [932, 0]
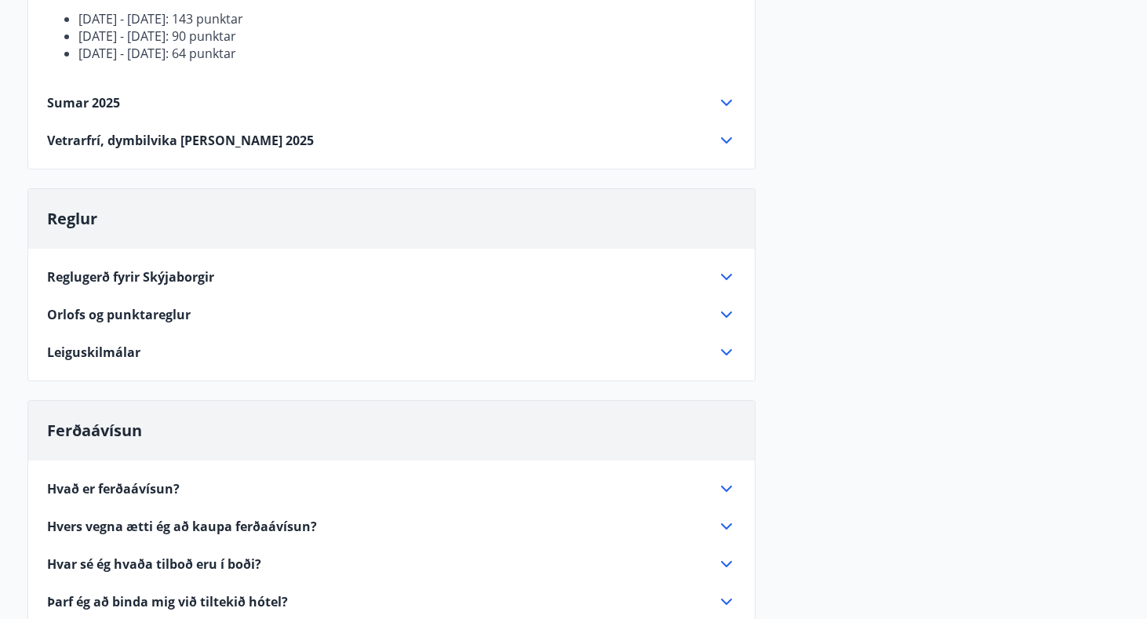
click at [724, 314] on icon at bounding box center [726, 314] width 11 height 6
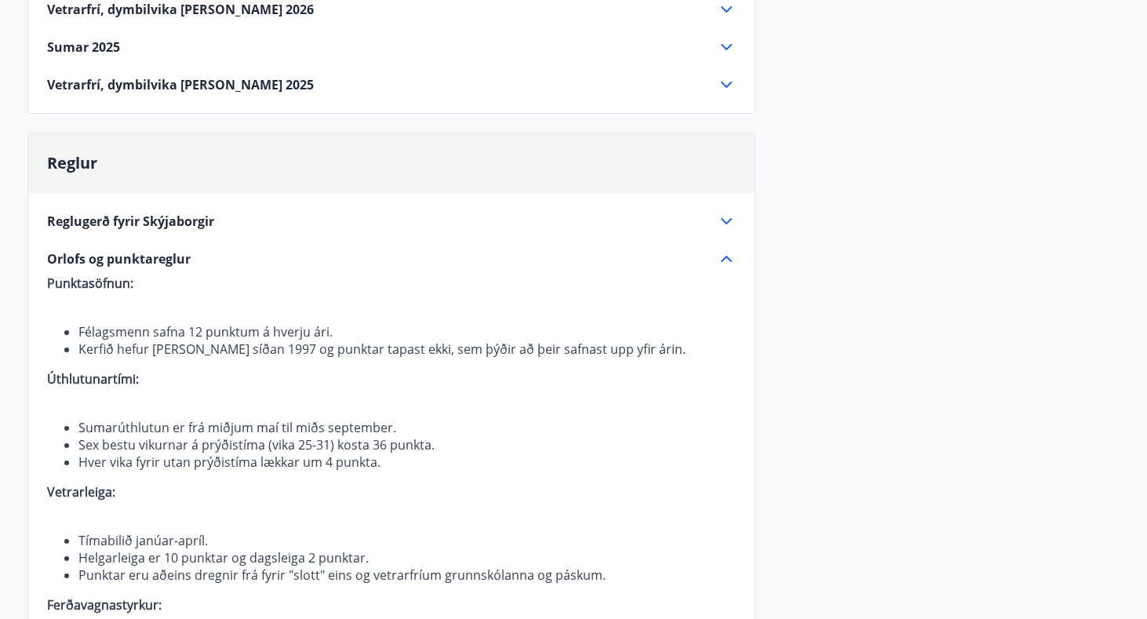
scroll to position [257, 0]
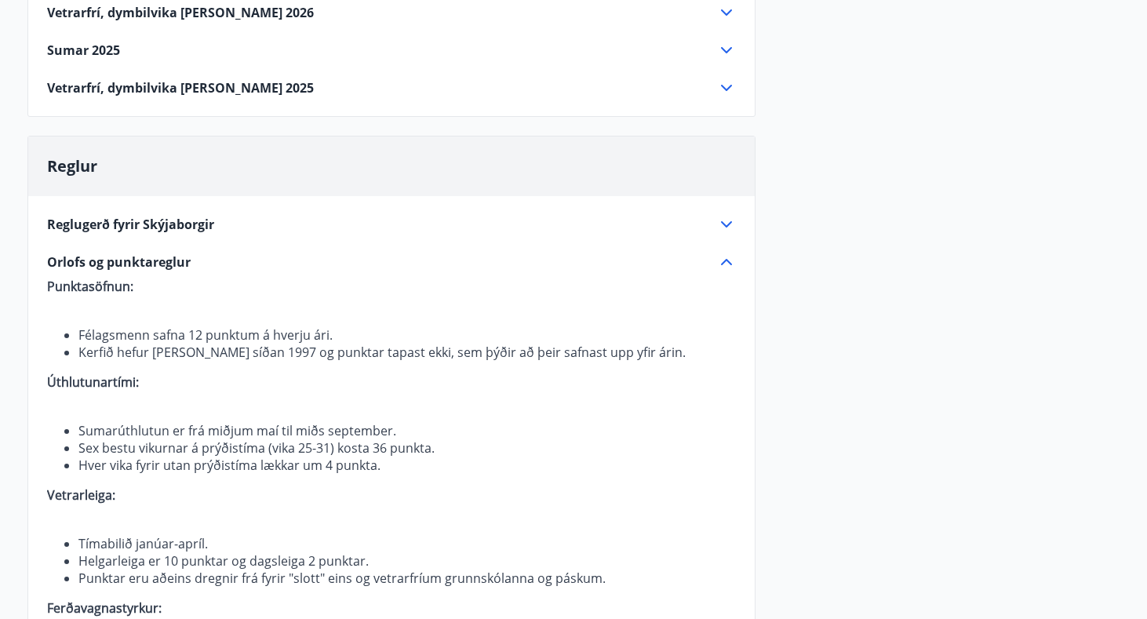
click at [723, 224] on icon at bounding box center [726, 224] width 19 height 19
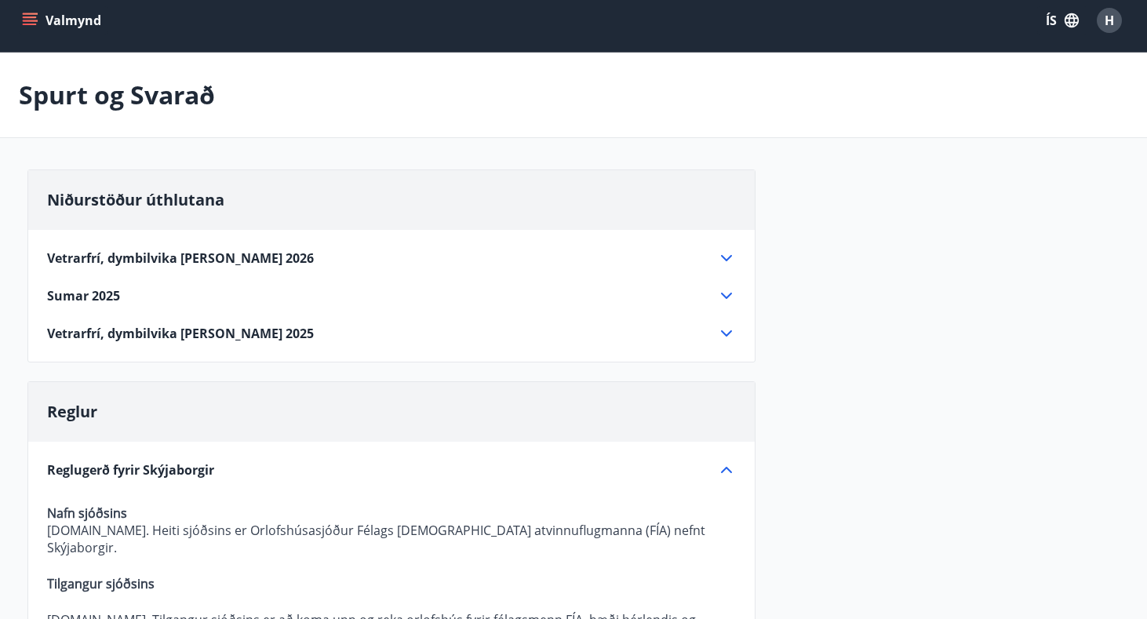
scroll to position [119, 0]
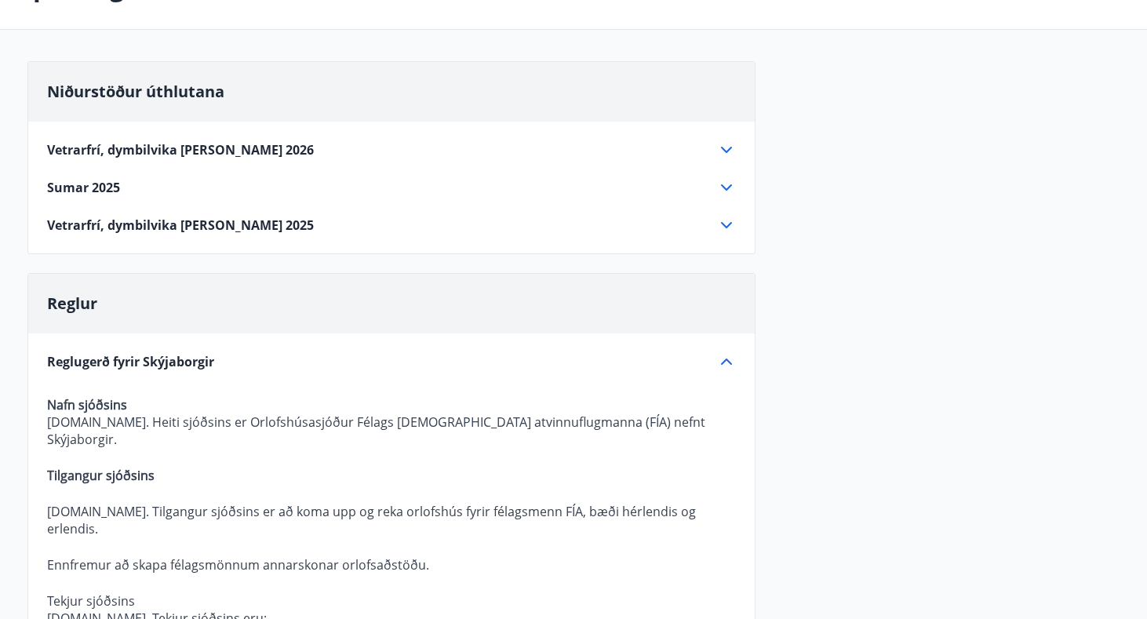
click at [727, 224] on icon at bounding box center [726, 225] width 19 height 19
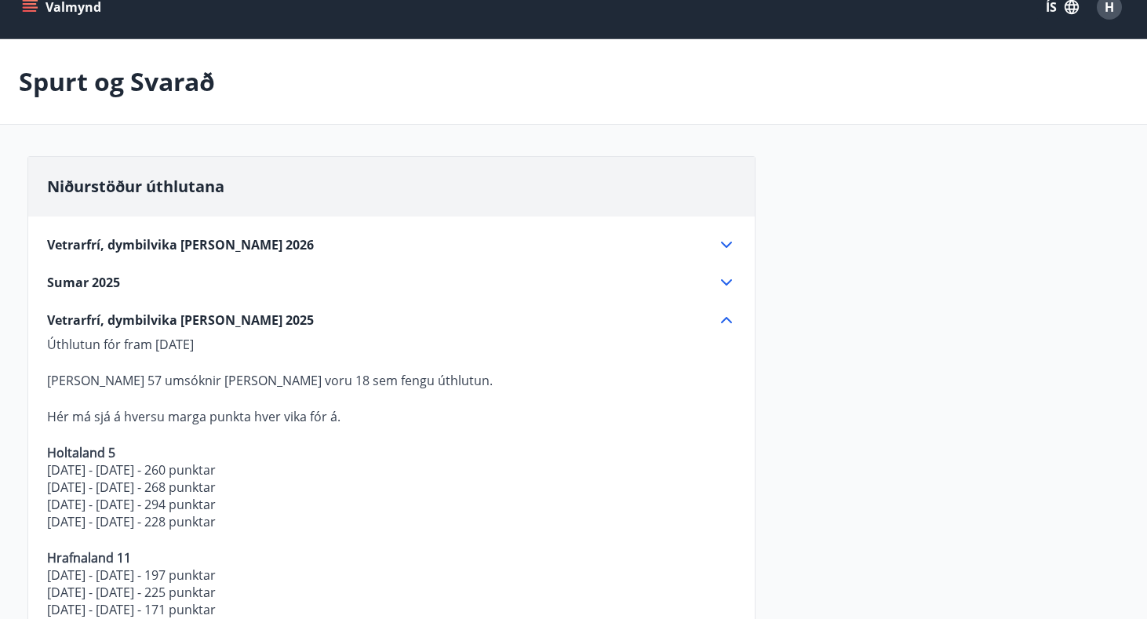
scroll to position [27, 0]
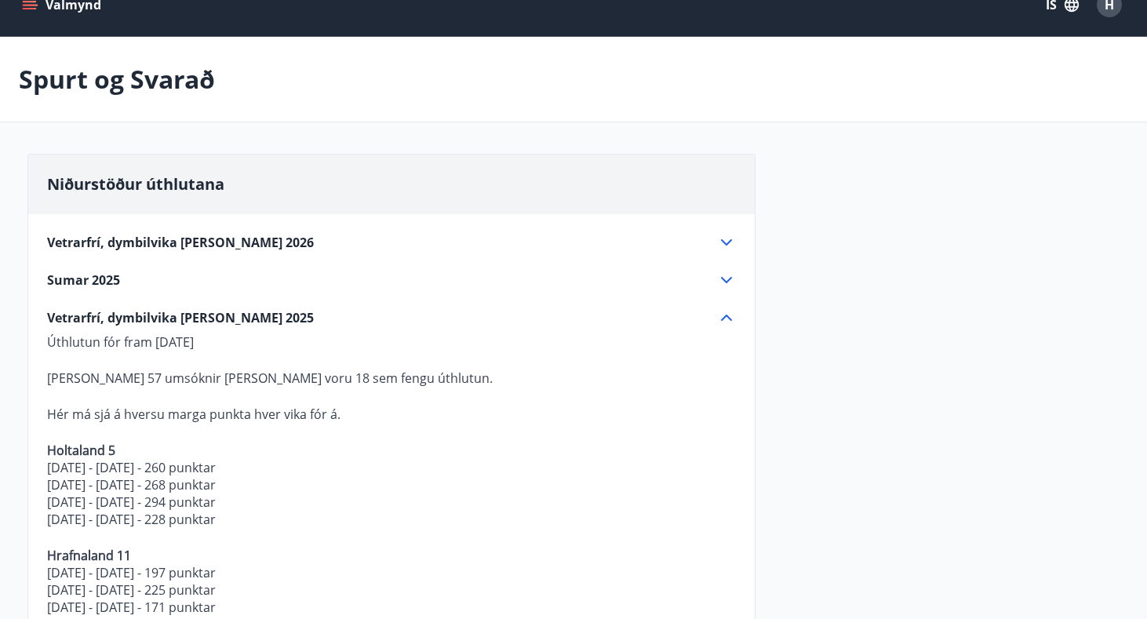
click at [21, 4] on button "Valmynd" at bounding box center [63, 5] width 89 height 28
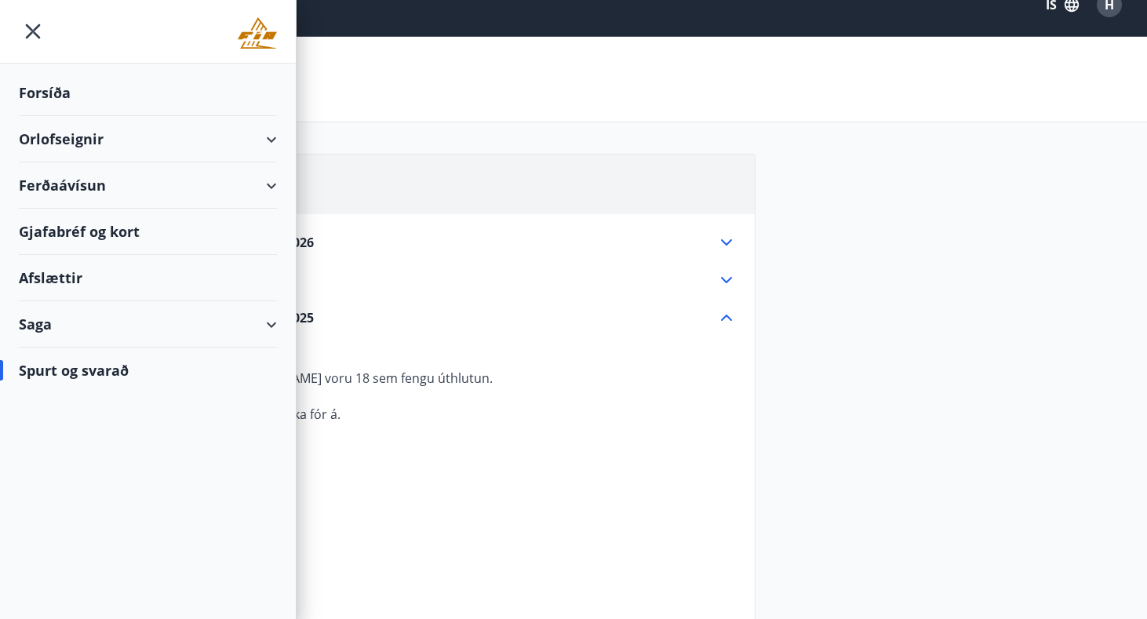
click at [97, 138] on div "Orlofseignir" at bounding box center [148, 139] width 258 height 46
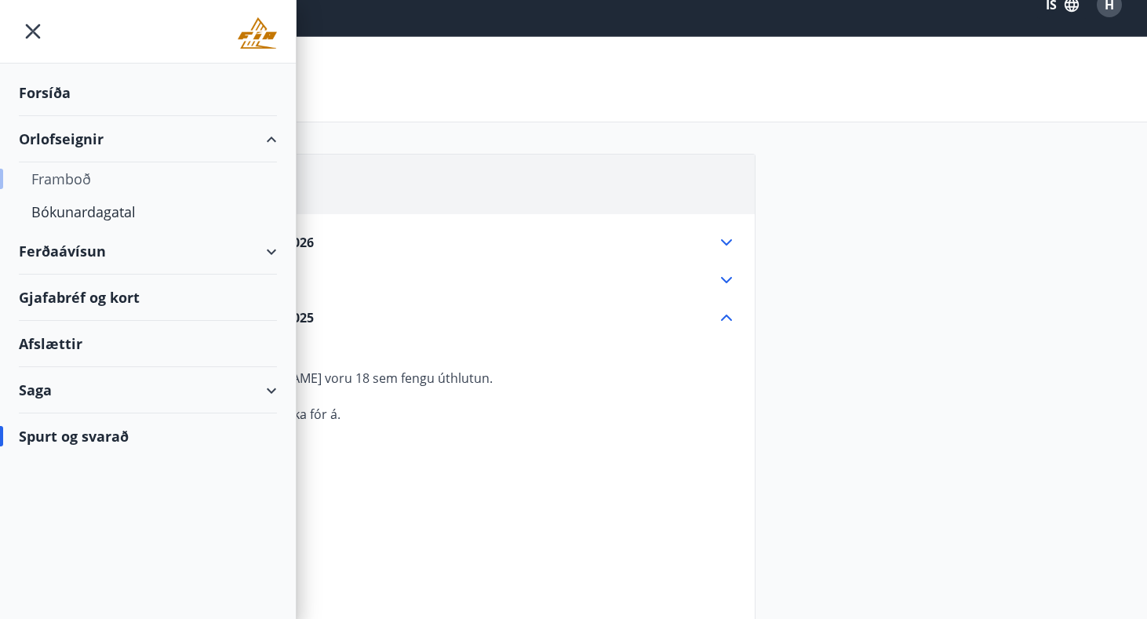
click at [82, 179] on div "Framboð" at bounding box center [147, 178] width 233 height 33
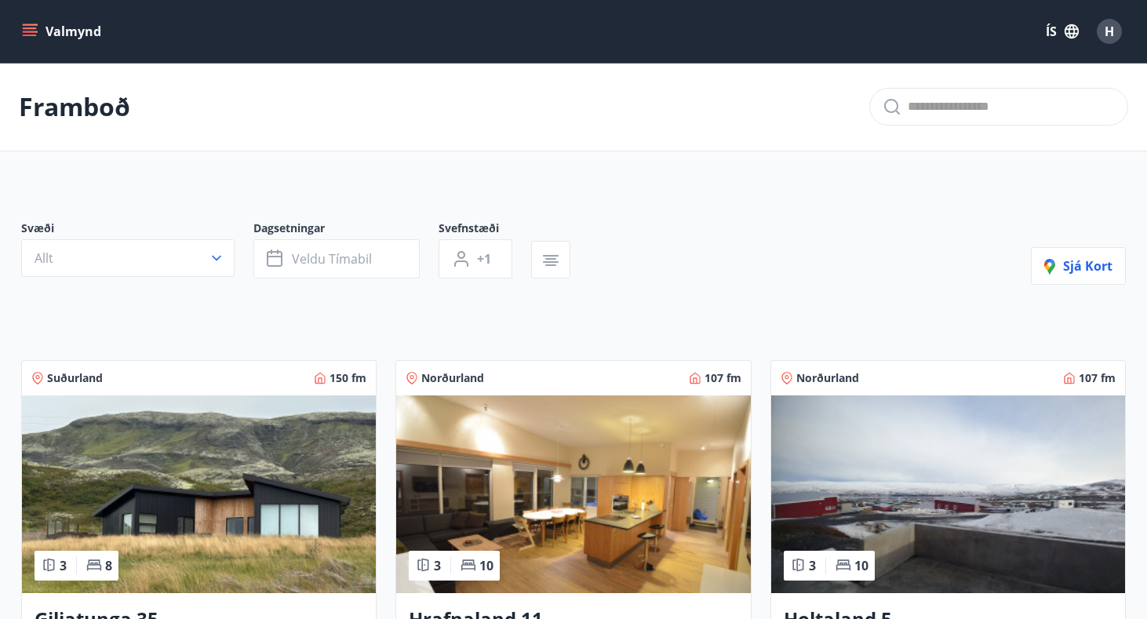
click at [27, 31] on icon "menu" at bounding box center [31, 32] width 17 height 2
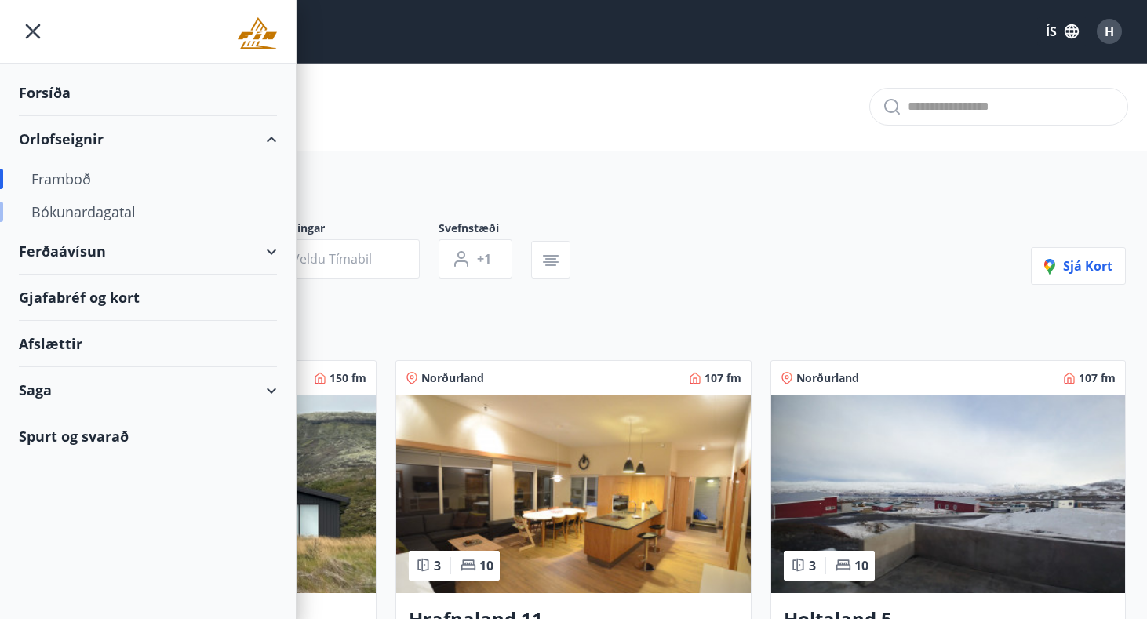
click at [56, 209] on div "Bókunardagatal" at bounding box center [147, 211] width 233 height 33
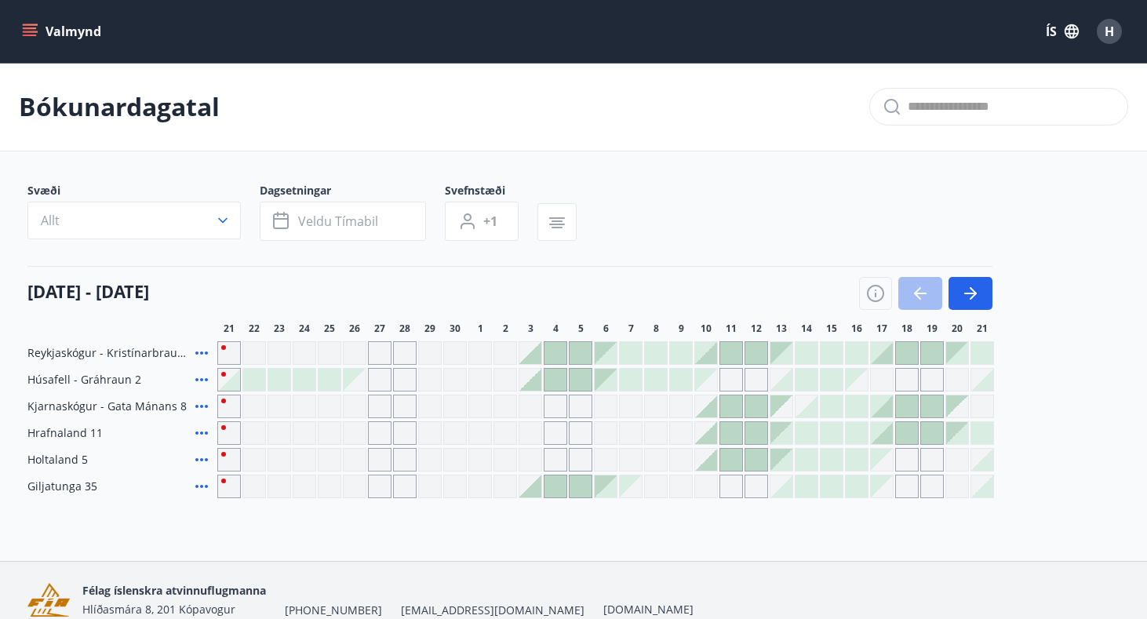
click at [854, 292] on div "[DATE] - [DATE]" at bounding box center [509, 288] width 965 height 44
click at [879, 289] on icon "button" at bounding box center [875, 293] width 19 height 19
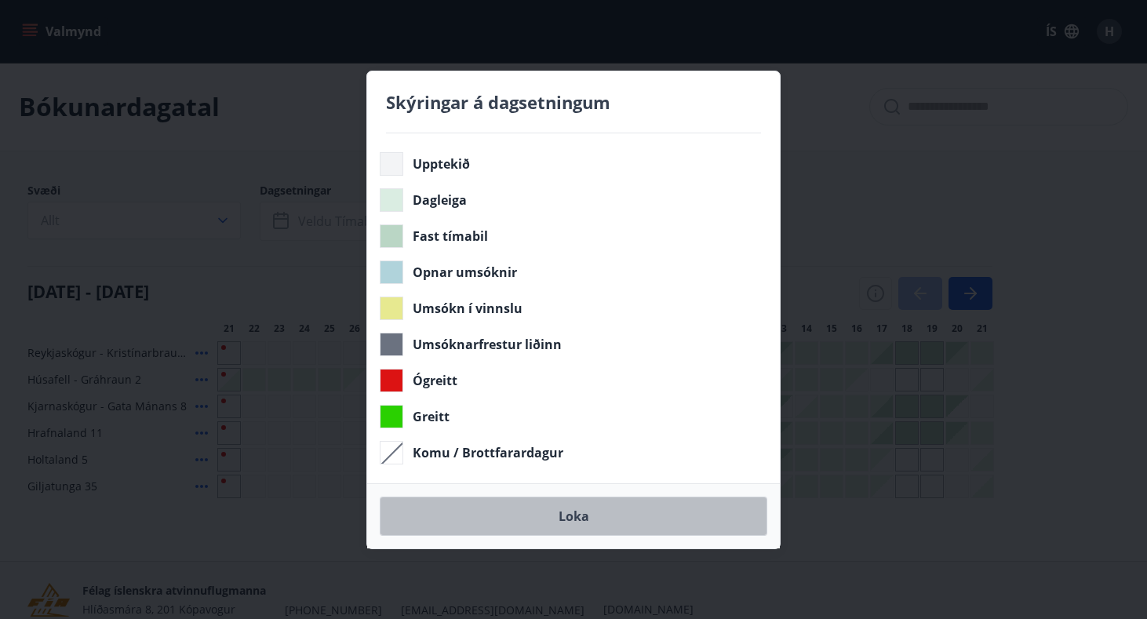
click at [632, 515] on button "Loka" at bounding box center [574, 516] width 388 height 39
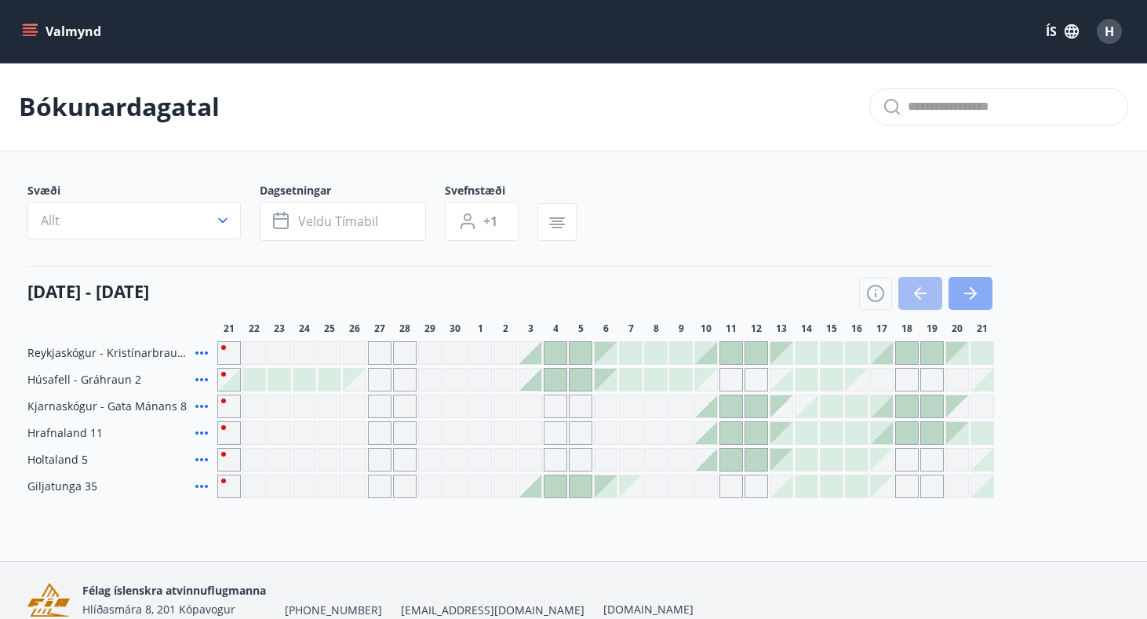
click at [968, 295] on icon "button" at bounding box center [970, 293] width 19 height 19
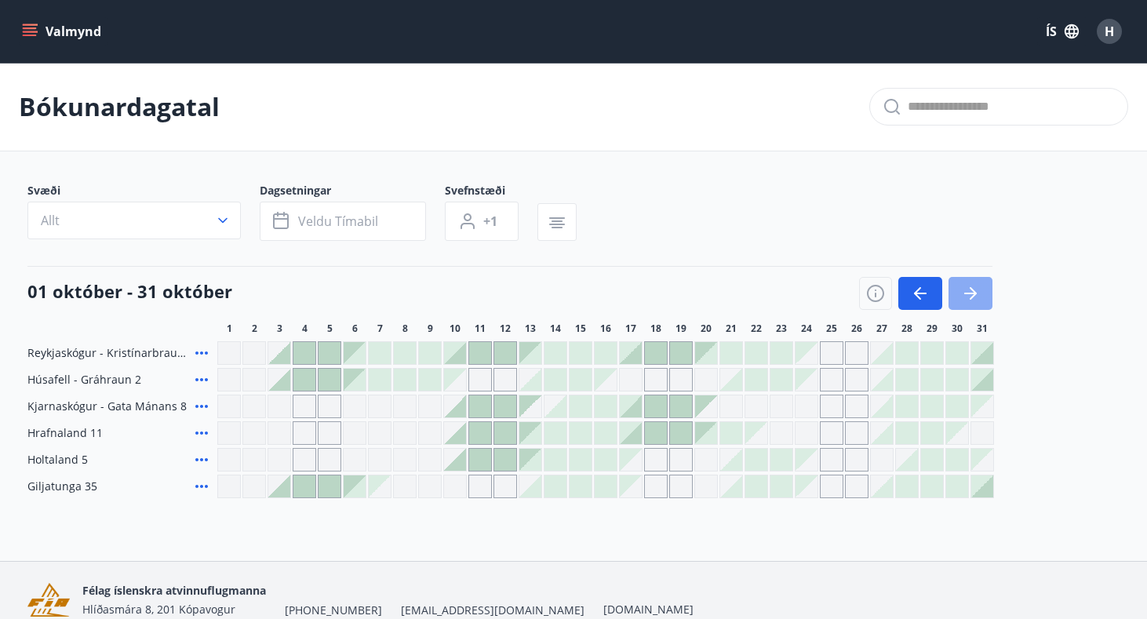
click at [968, 288] on icon "button" at bounding box center [970, 293] width 19 height 19
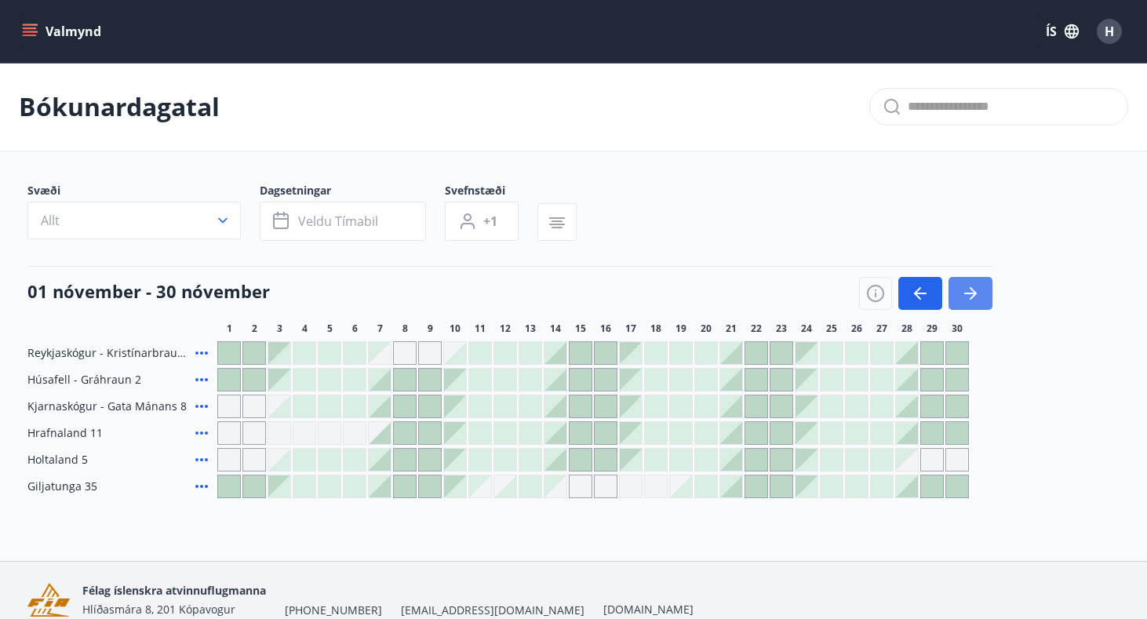
click at [968, 288] on icon "button" at bounding box center [970, 293] width 19 height 19
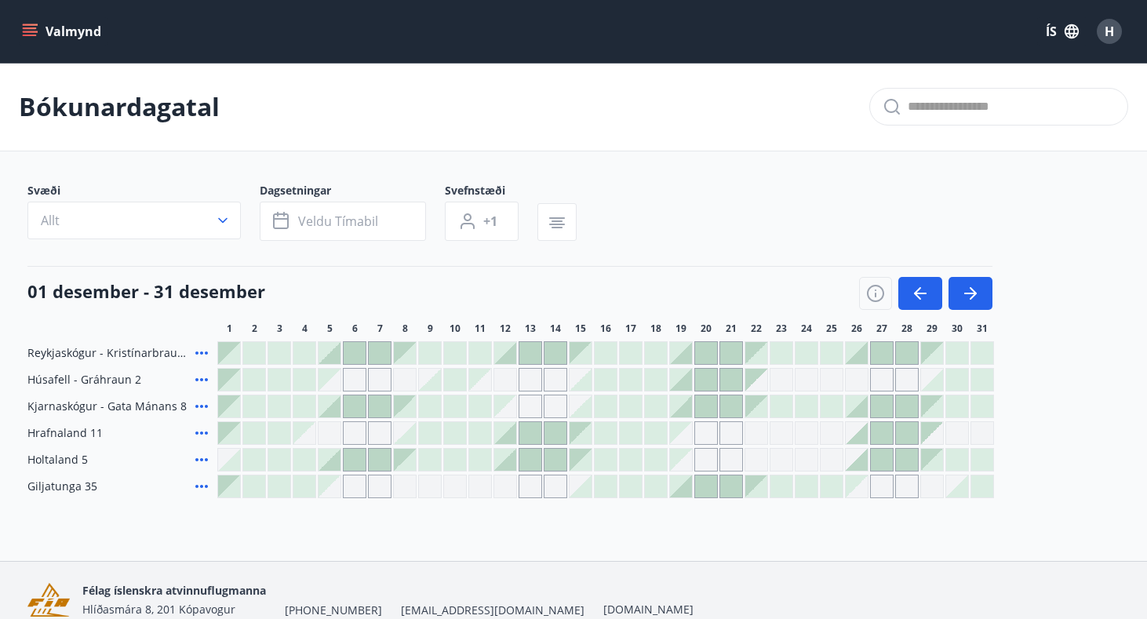
scroll to position [3, 0]
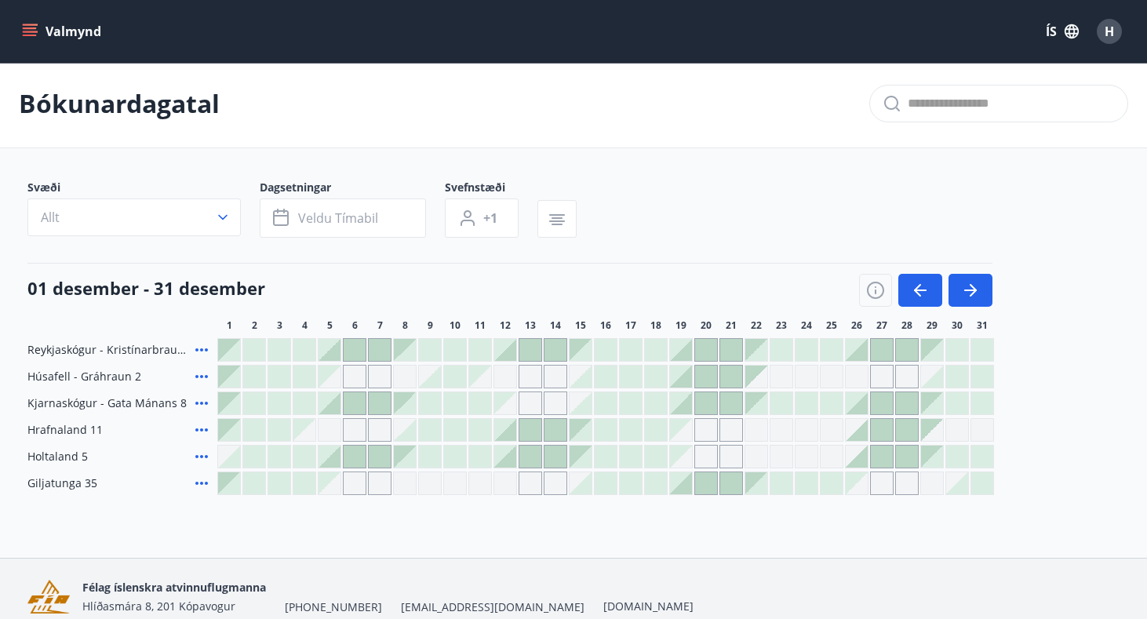
click at [780, 383] on div "Gráir dagar eru ekki bókanlegir" at bounding box center [782, 377] width 24 height 24
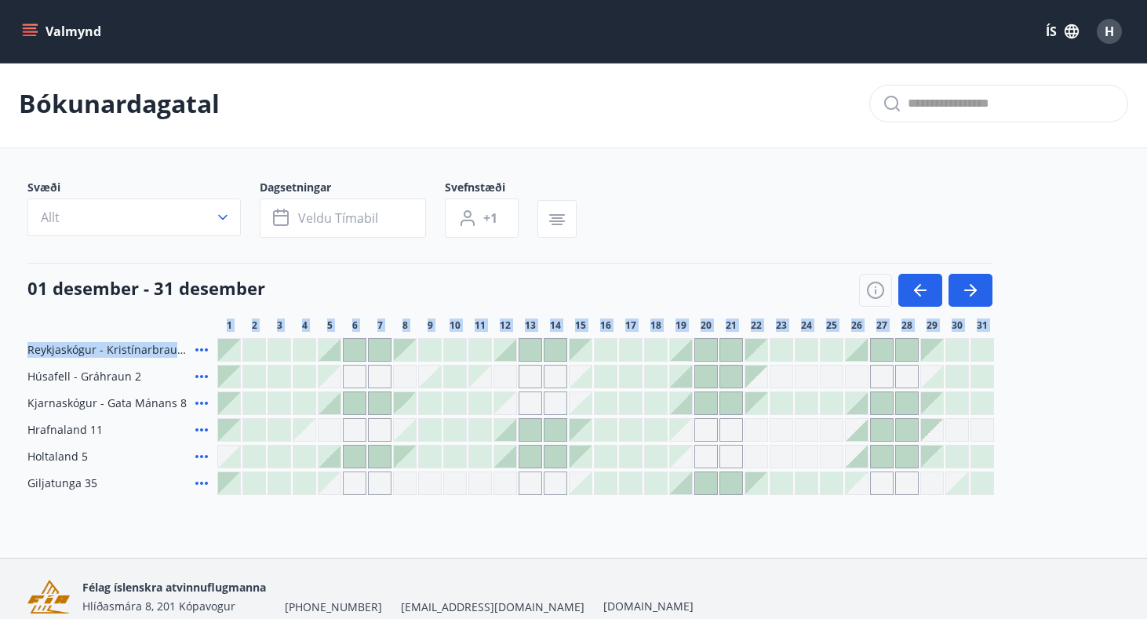
drag, startPoint x: 359, startPoint y: 343, endPoint x: 338, endPoint y: 293, distance: 53.8
click at [338, 293] on div "Svæði Allt Dagsetningar Veldu tímabil Svefnstæði +1 [DATE] - [DATE] 1 2 3 4 5 6…" at bounding box center [573, 337] width 1092 height 315
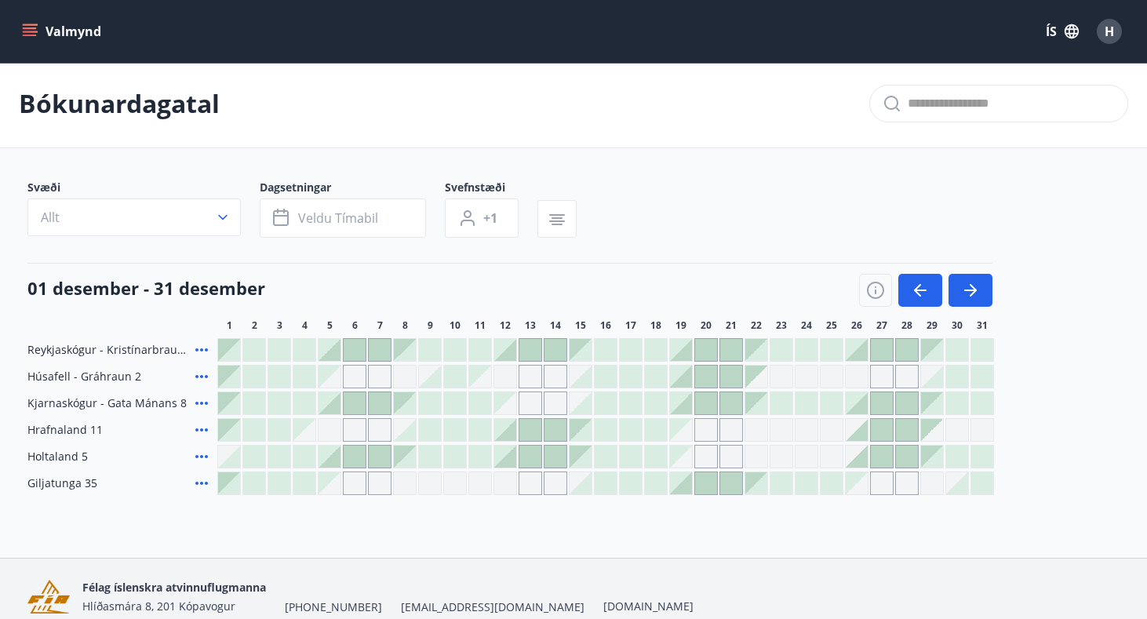
click at [338, 269] on div "01 desember - 31 desember" at bounding box center [509, 285] width 965 height 44
click at [356, 208] on button "Veldu tímabil" at bounding box center [343, 217] width 166 height 39
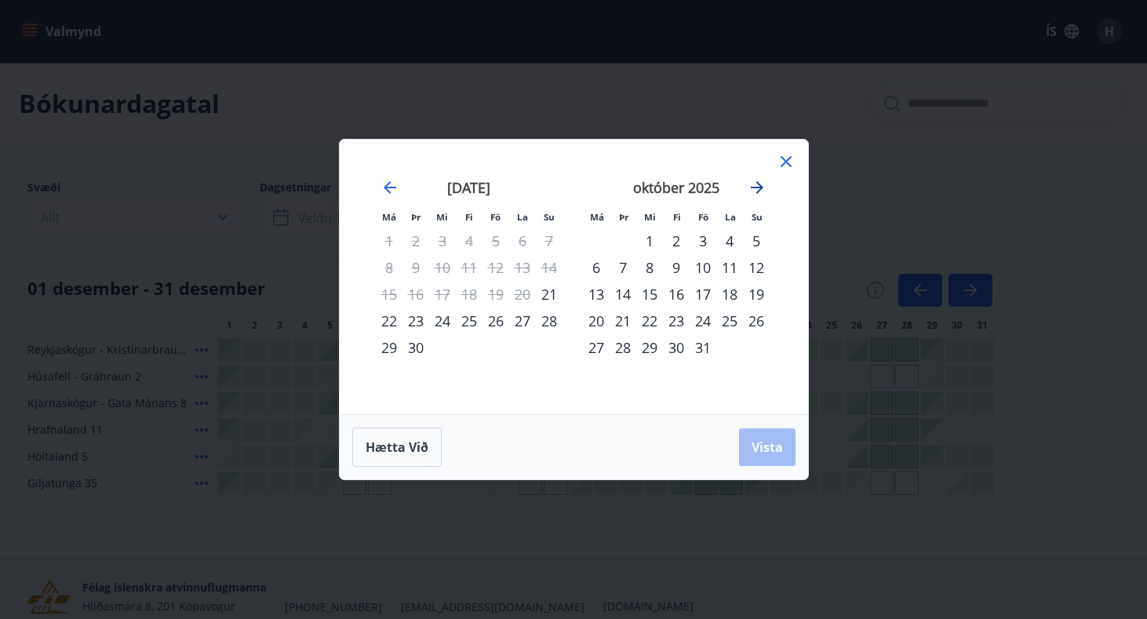
click at [757, 186] on icon "Move forward to switch to the next month." at bounding box center [757, 187] width 19 height 19
click at [705, 352] on div "28" at bounding box center [703, 347] width 27 height 27
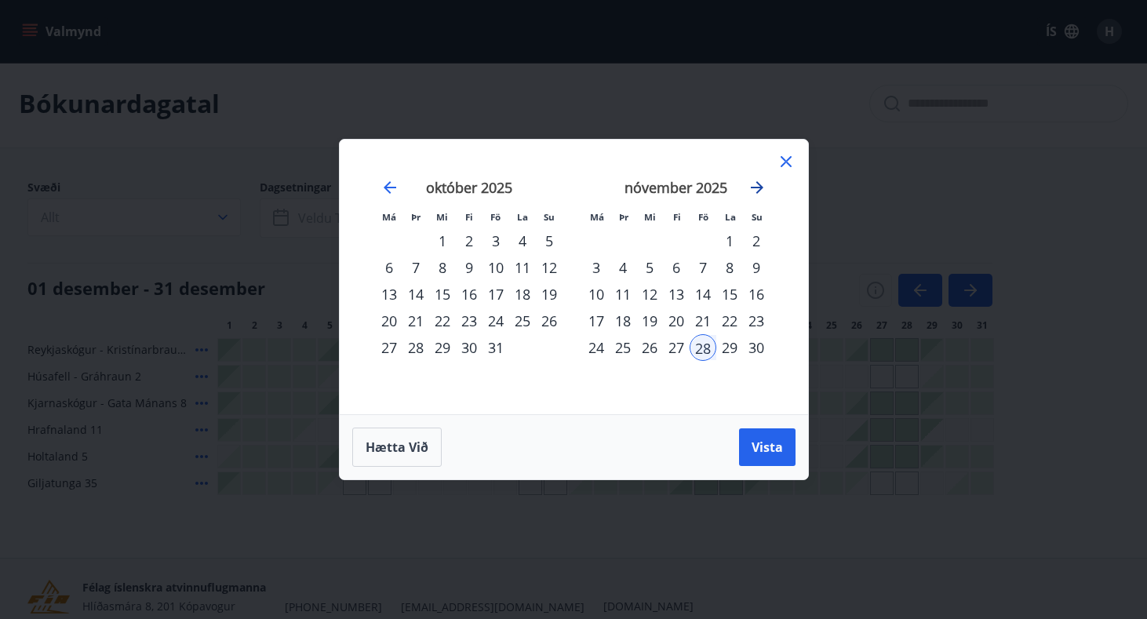
click at [760, 189] on icon "Move forward to switch to the next month." at bounding box center [757, 187] width 13 height 13
drag, startPoint x: 679, startPoint y: 213, endPoint x: 701, endPoint y: 247, distance: 40.9
click at [701, 247] on div "Má Þr Mi Fi Fö La Su Má Þr Mi Fi Fö La Su [DATE] 1 2 3 4 5 6 7 8 9 10 11 12 13 …" at bounding box center [574, 276] width 430 height 237
click at [701, 247] on div "5" at bounding box center [703, 241] width 27 height 27
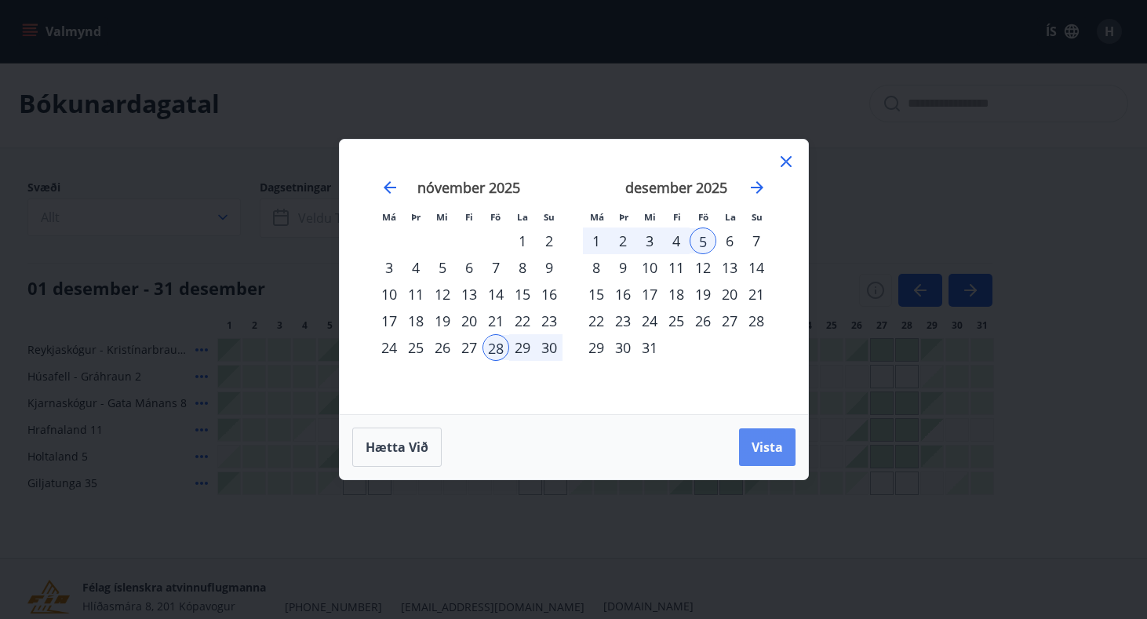
click at [753, 445] on span "Vista" at bounding box center [767, 447] width 31 height 17
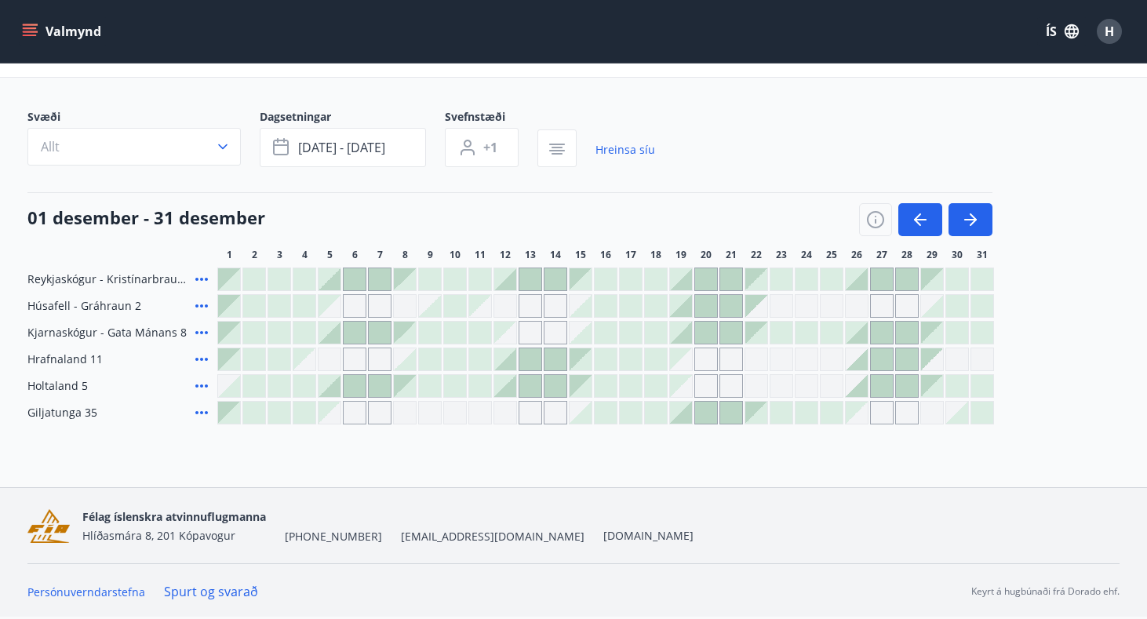
scroll to position [74, 0]
click at [205, 276] on icon at bounding box center [201, 279] width 19 height 19
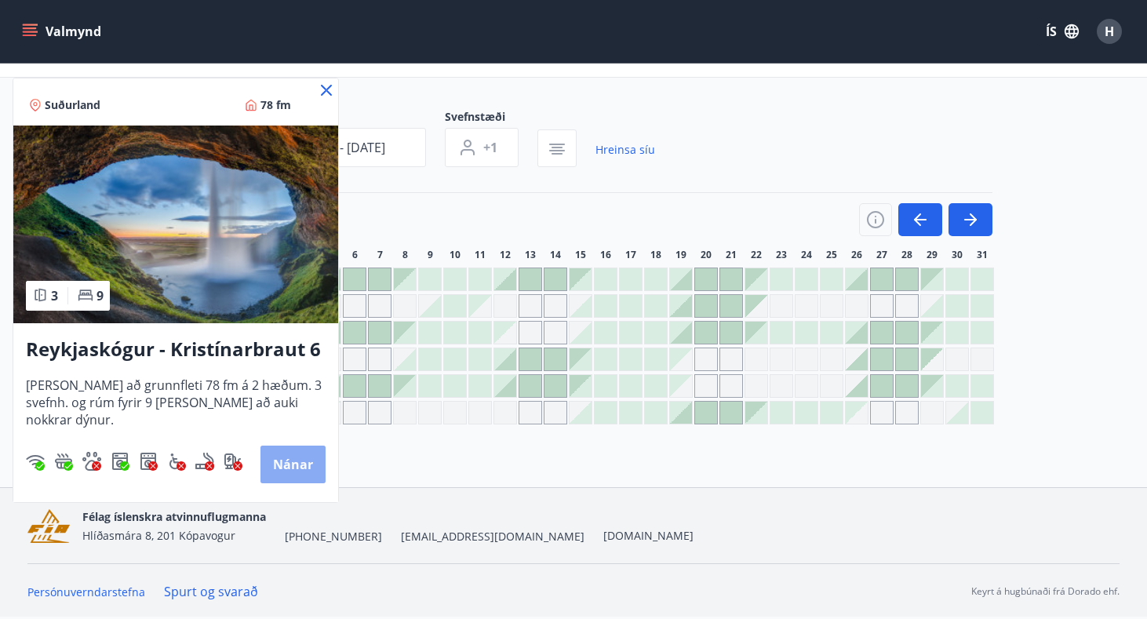
click at [276, 457] on button "Nánar" at bounding box center [292, 465] width 65 height 38
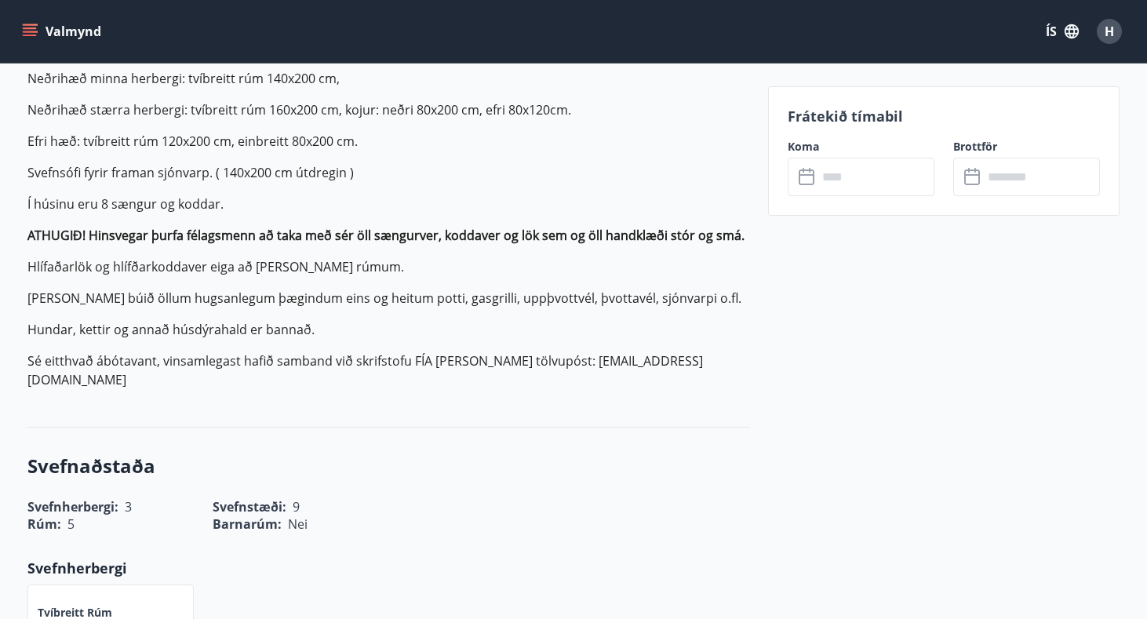
scroll to position [543, 0]
click at [829, 160] on input "text" at bounding box center [876, 177] width 117 height 38
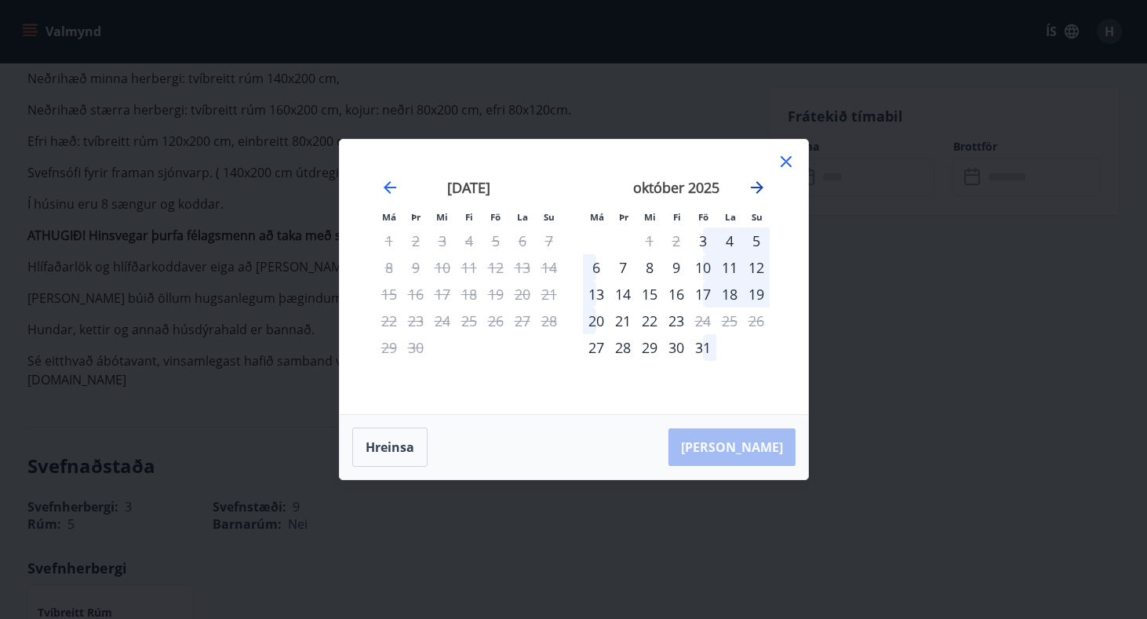
click at [760, 184] on icon "Move forward to switch to the next month." at bounding box center [757, 187] width 19 height 19
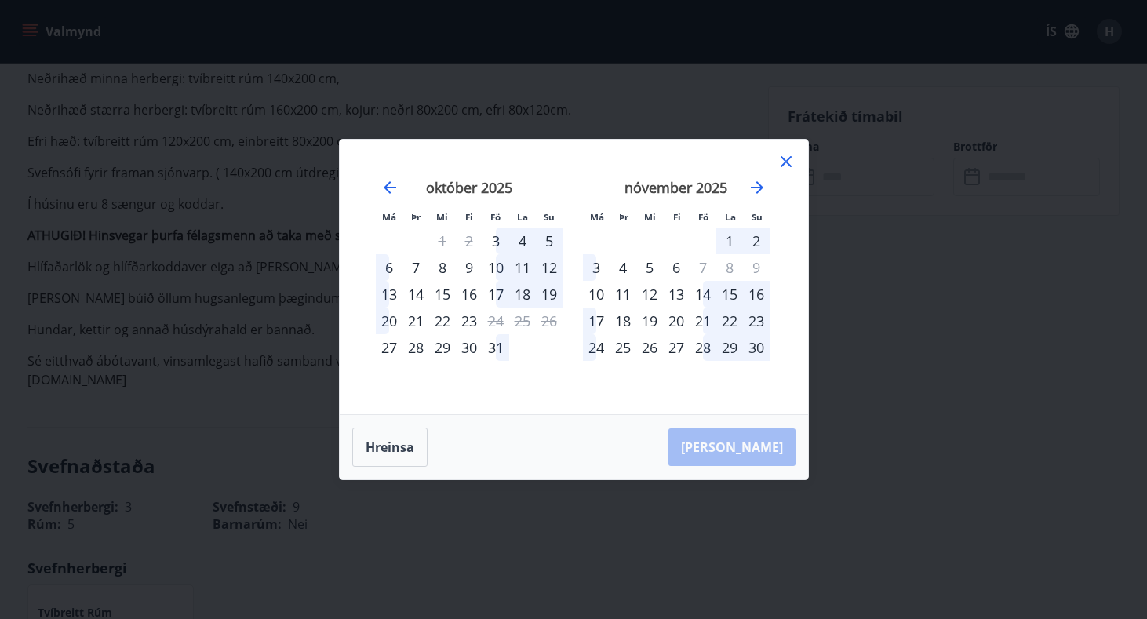
click at [697, 348] on div "28" at bounding box center [703, 347] width 27 height 27
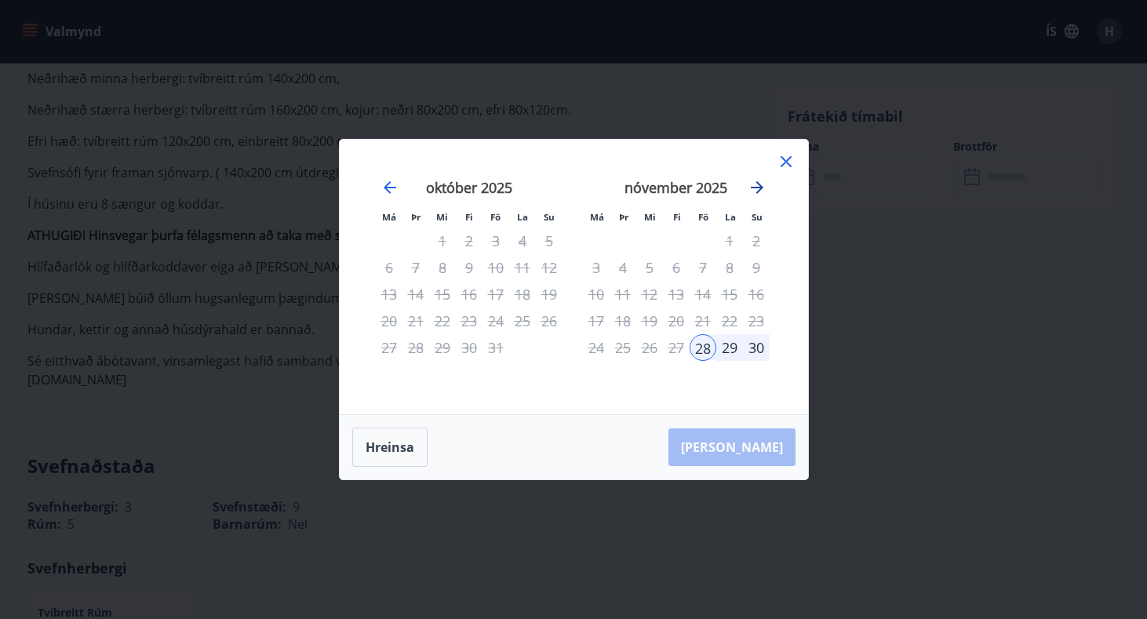
click at [759, 183] on icon "Move forward to switch to the next month." at bounding box center [757, 187] width 19 height 19
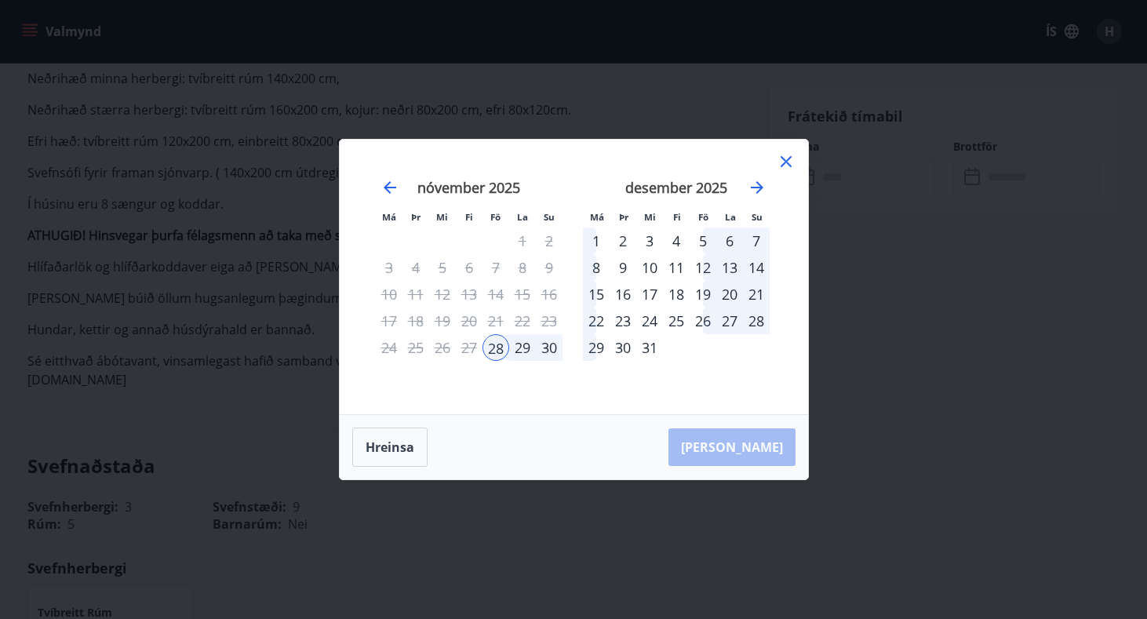
click at [706, 238] on div "5" at bounding box center [703, 241] width 27 height 27
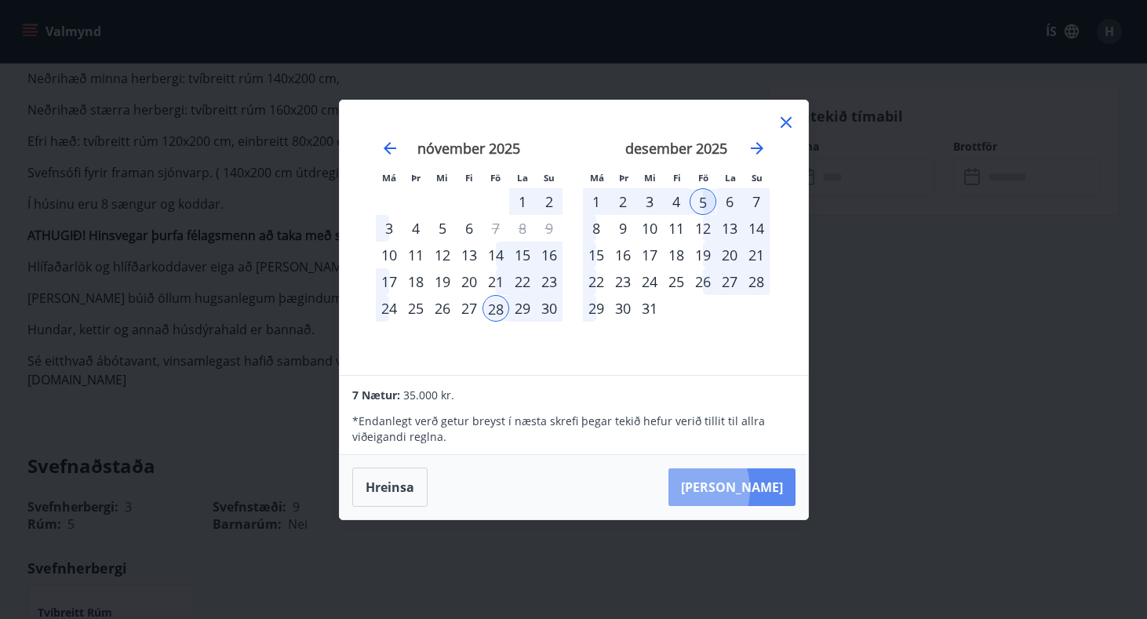
click at [729, 489] on button "[PERSON_NAME]" at bounding box center [731, 487] width 127 height 38
click at [784, 116] on icon at bounding box center [786, 122] width 19 height 19
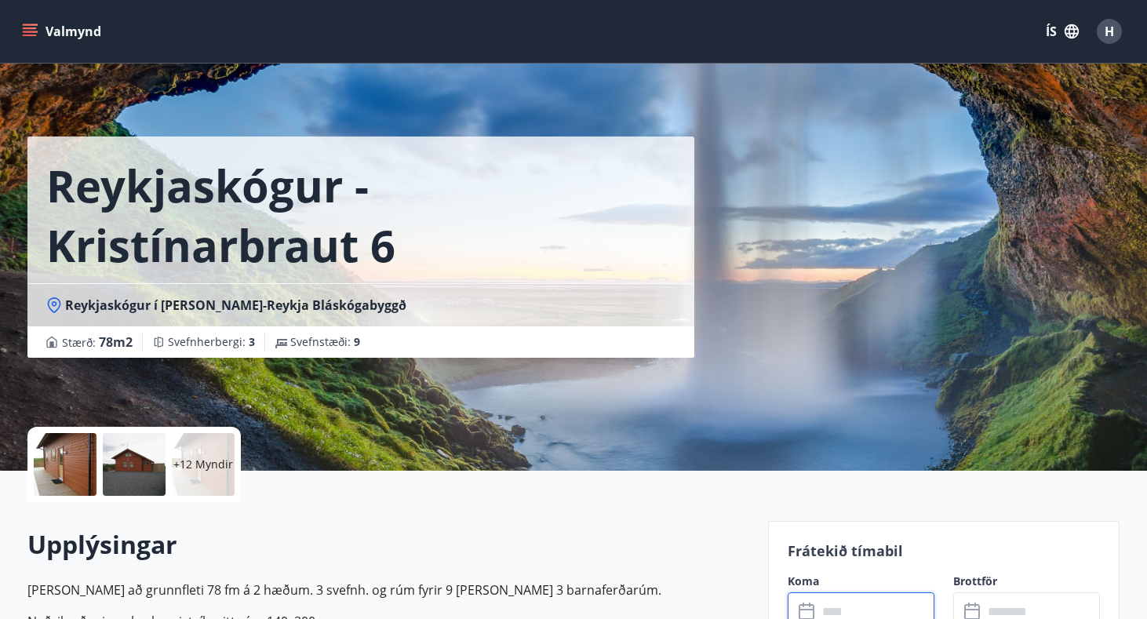
scroll to position [0, 0]
click at [1110, 34] on span "H" at bounding box center [1109, 31] width 9 height 17
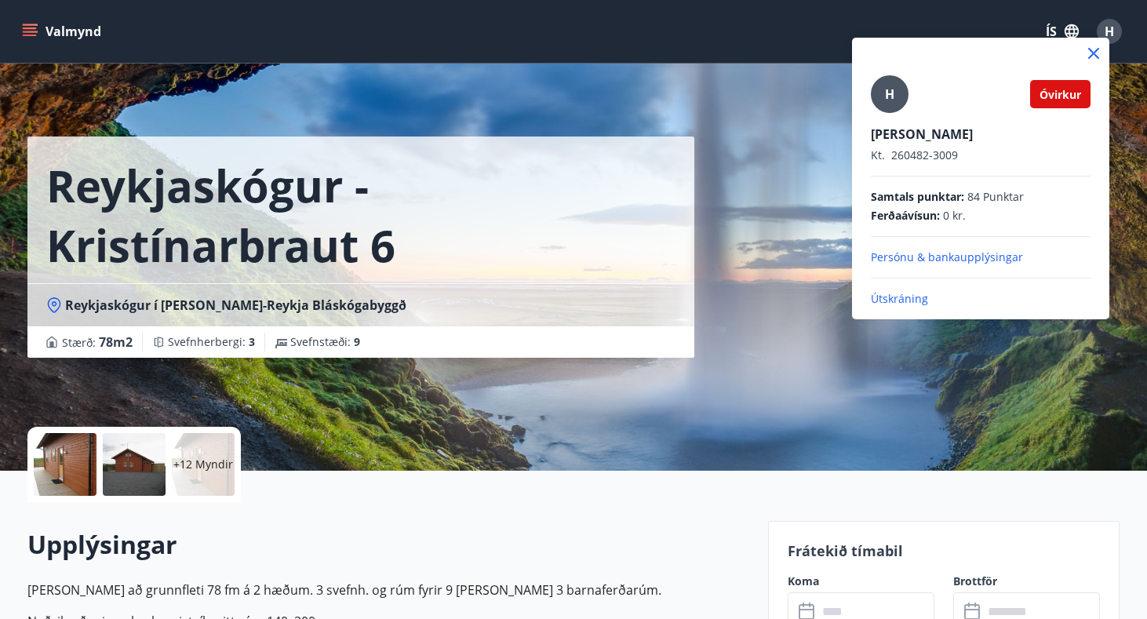
click at [883, 296] on p "Útskráning" at bounding box center [981, 299] width 220 height 16
